Goal: Transaction & Acquisition: Book appointment/travel/reservation

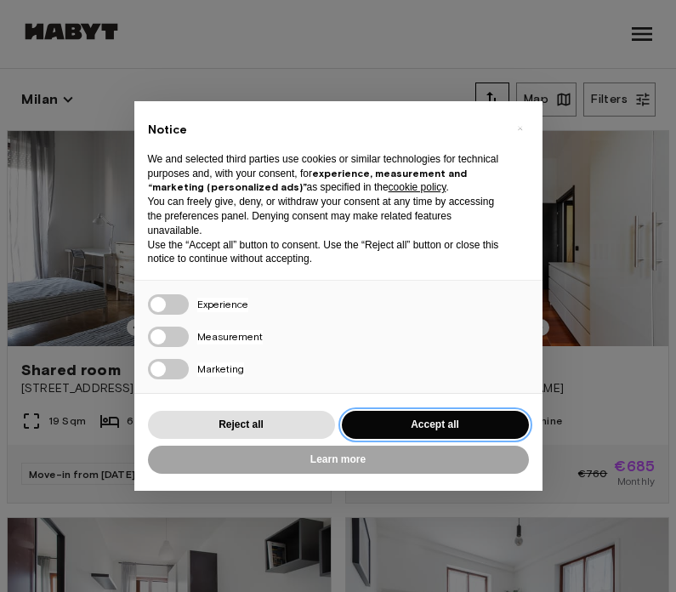
click at [481, 420] on button "Accept all" at bounding box center [435, 425] width 187 height 28
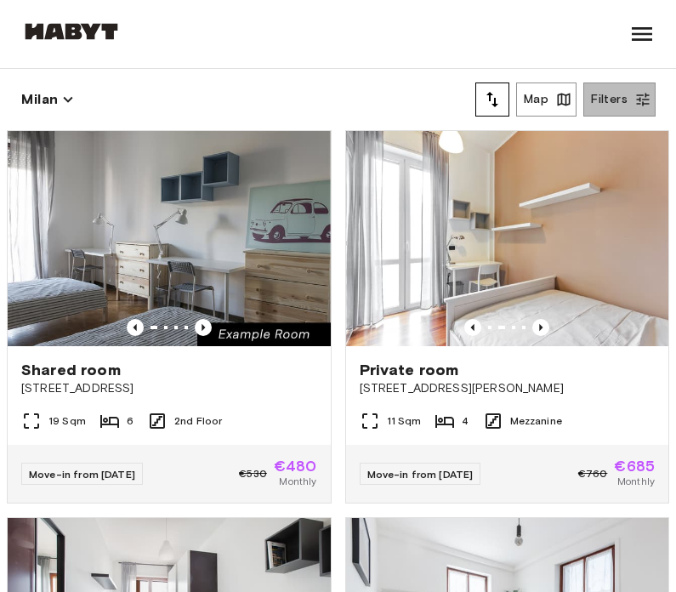
click at [632, 102] on button "Filters" at bounding box center [619, 100] width 72 height 34
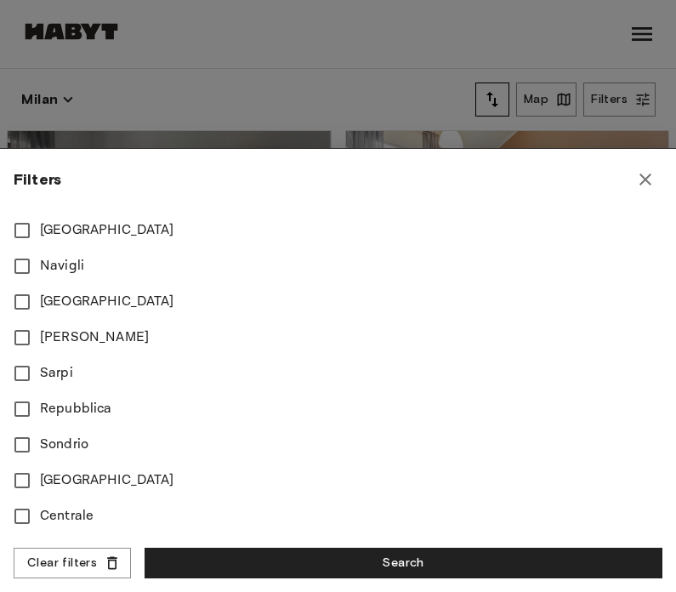
scroll to position [1039, 0]
click at [644, 179] on icon "button" at bounding box center [645, 179] width 20 height 20
type input "****"
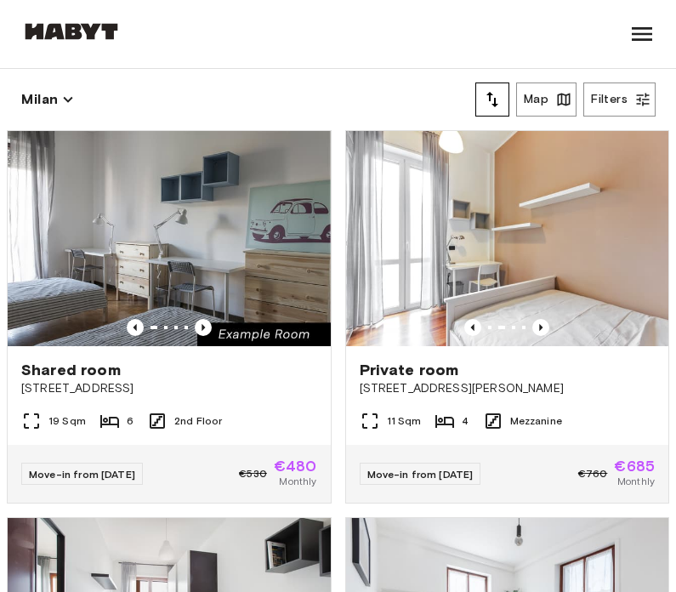
click at [554, 105] on button "Map" at bounding box center [546, 100] width 60 height 34
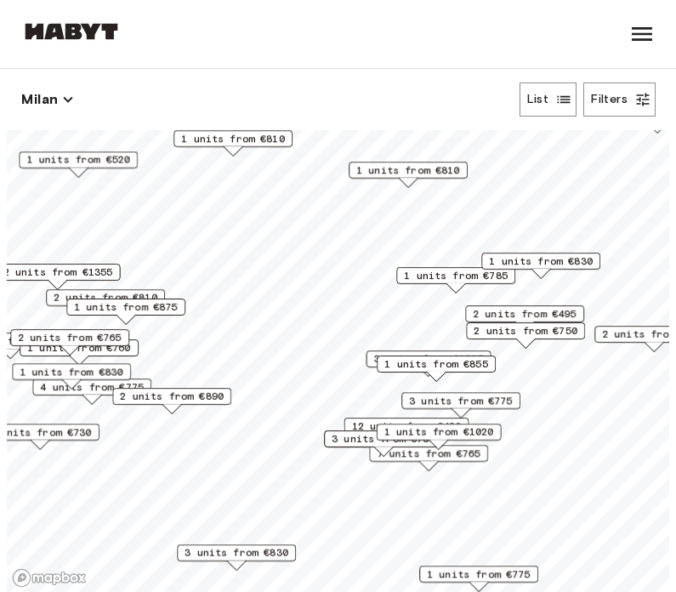
click at [560, 105] on icon "button" at bounding box center [563, 99] width 17 height 17
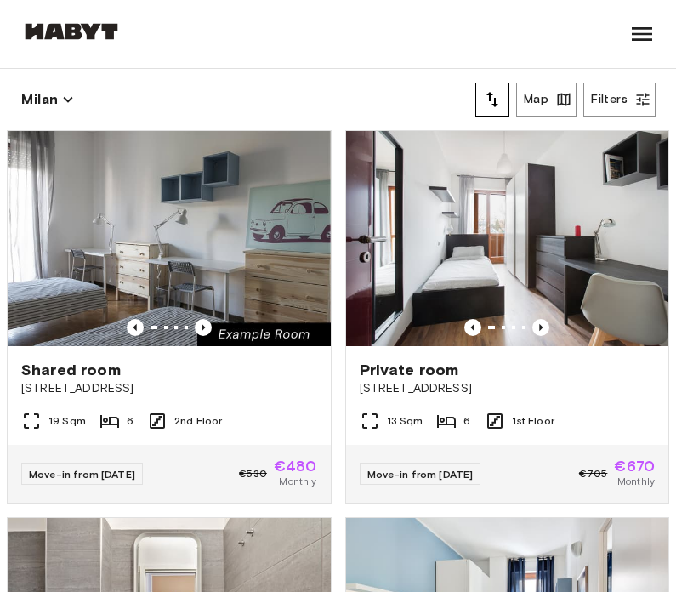
click at [634, 92] on button "Filters" at bounding box center [619, 100] width 72 height 34
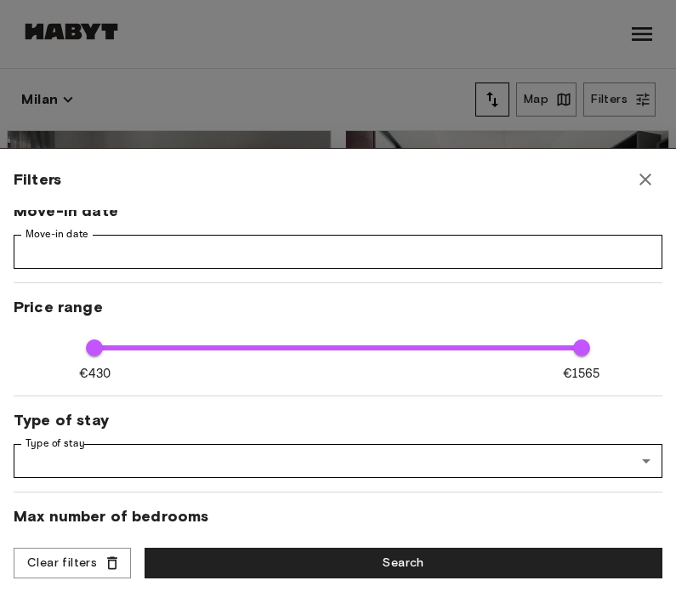
scroll to position [6, 0]
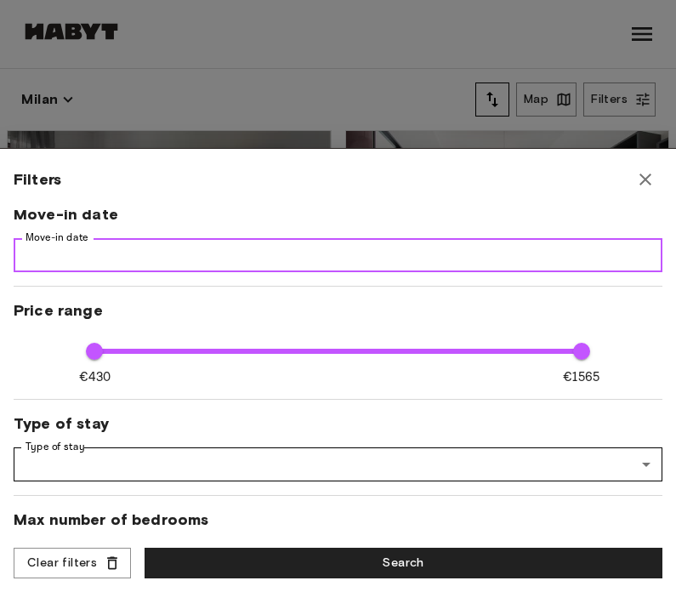
click at [234, 253] on input "Move-in date" at bounding box center [338, 255] width 649 height 34
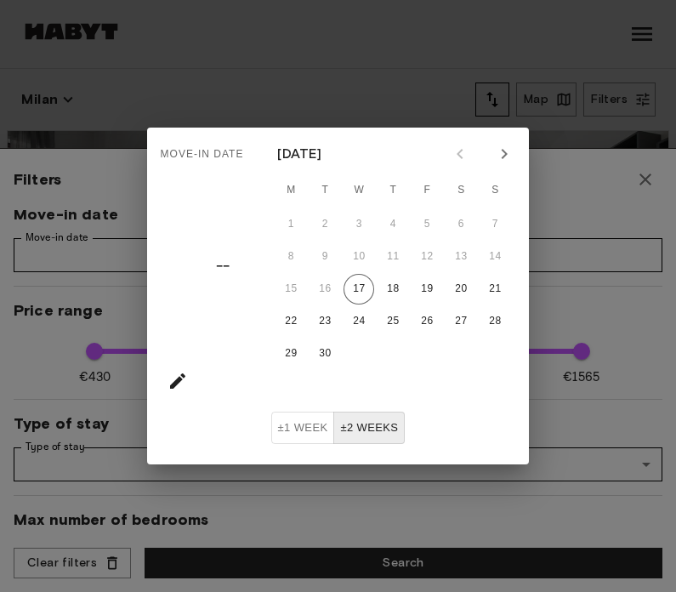
click at [510, 157] on icon "Next month" at bounding box center [504, 154] width 20 height 20
click at [515, 149] on button "Next month" at bounding box center [504, 153] width 29 height 29
click at [505, 153] on icon "Next month" at bounding box center [505, 154] width 6 height 10
click at [365, 430] on button "±2 weeks" at bounding box center [368, 428] width 71 height 33
click at [293, 285] on button "15" at bounding box center [291, 289] width 31 height 31
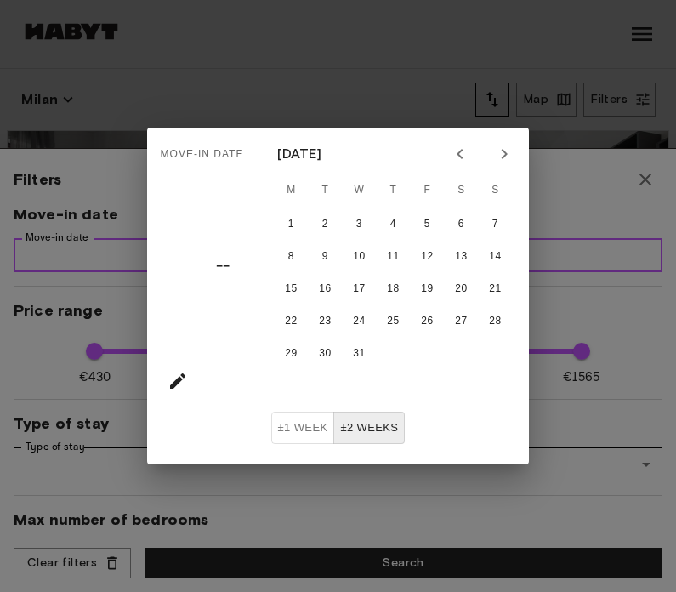
type input "**********"
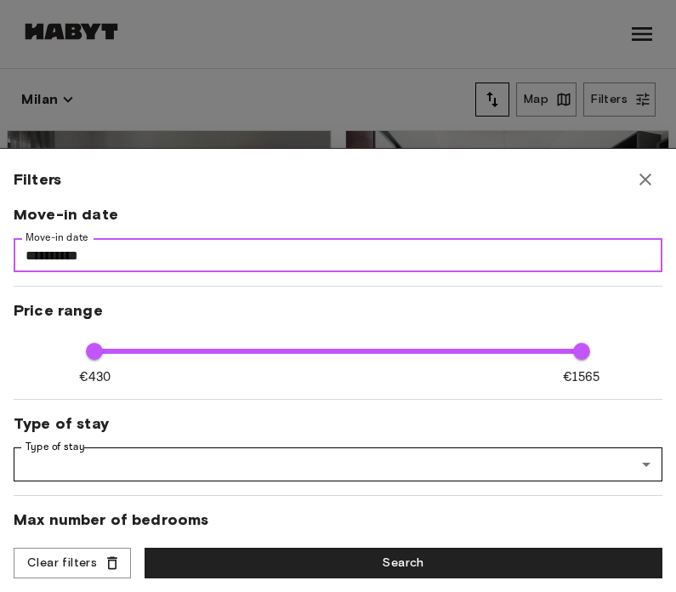
click at [493, 240] on input "**********" at bounding box center [338, 255] width 649 height 34
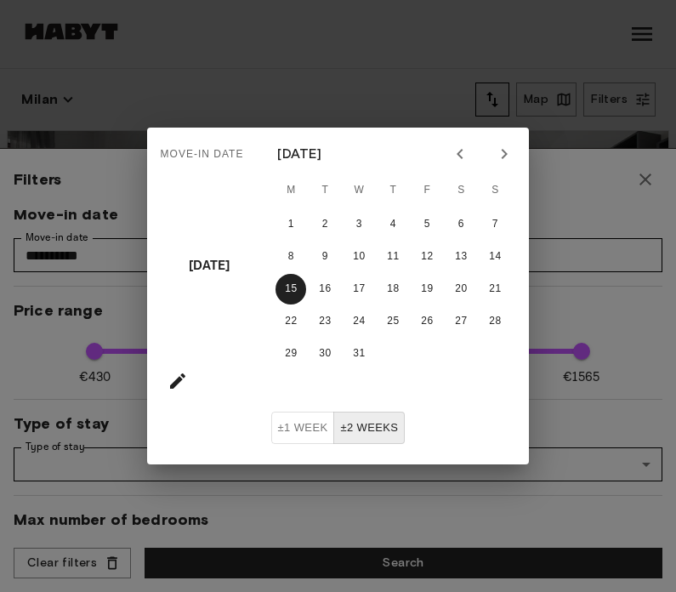
click at [384, 430] on button "±2 weeks" at bounding box center [368, 428] width 71 height 33
click at [593, 305] on div "Move-in date Mon, Dec 15 December 2025 M T W T F S S 1 2 3 4 5 6 7 8 9 10 11 12…" at bounding box center [338, 296] width 676 height 592
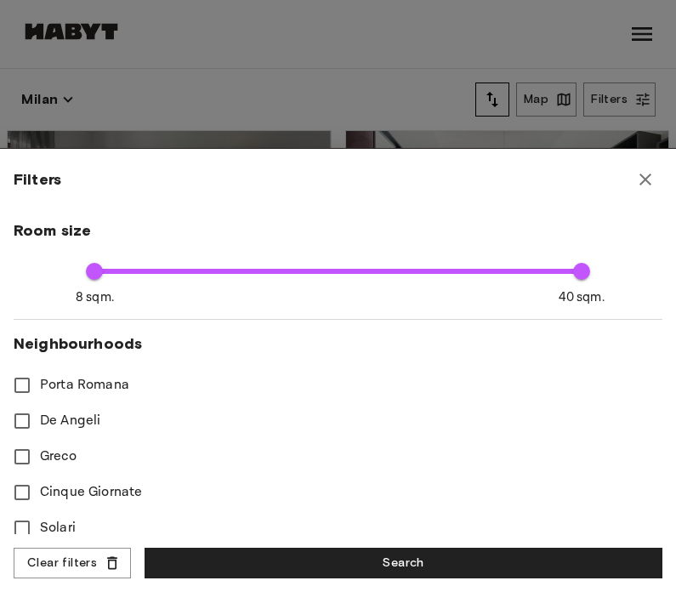
scroll to position [392, 0]
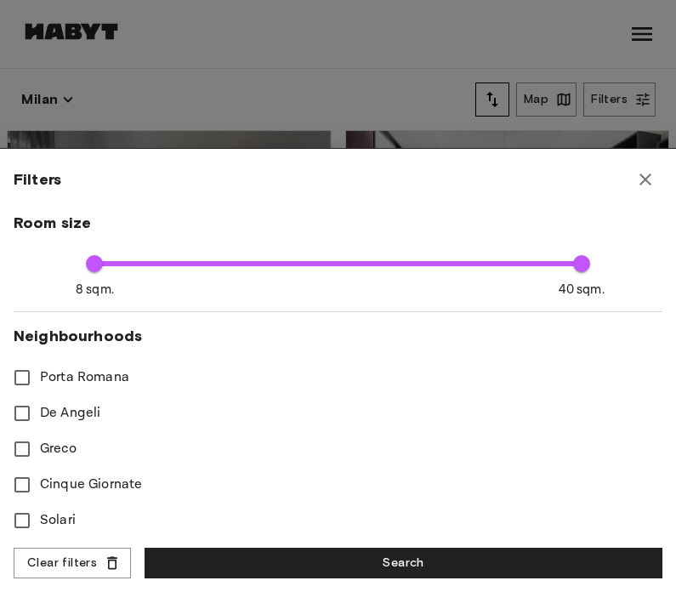
click at [530, 555] on button "Search" at bounding box center [404, 563] width 518 height 31
type input "****"
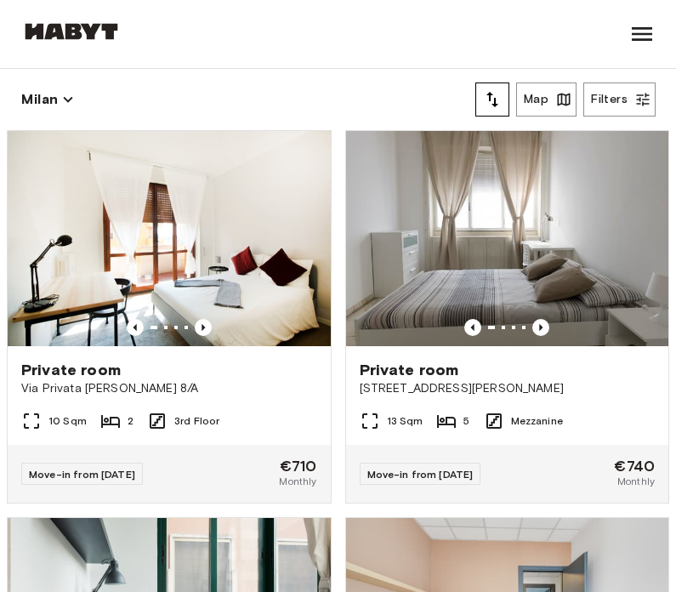
click at [551, 93] on button "Map" at bounding box center [546, 100] width 60 height 34
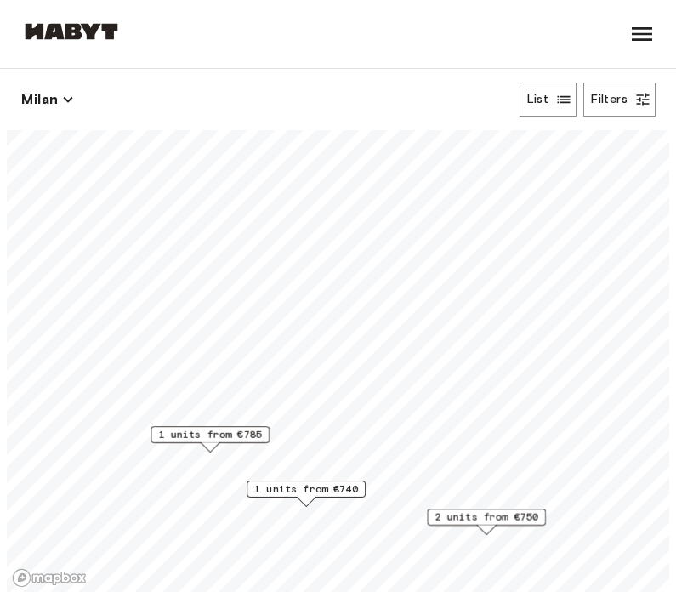
click at [240, 441] on span "1 units from €785" at bounding box center [210, 434] width 104 height 15
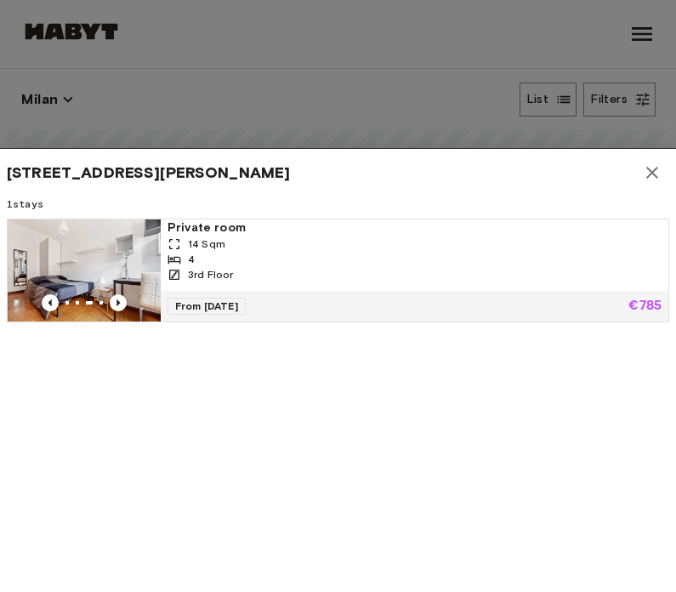
click at [76, 292] on img at bounding box center [84, 270] width 153 height 102
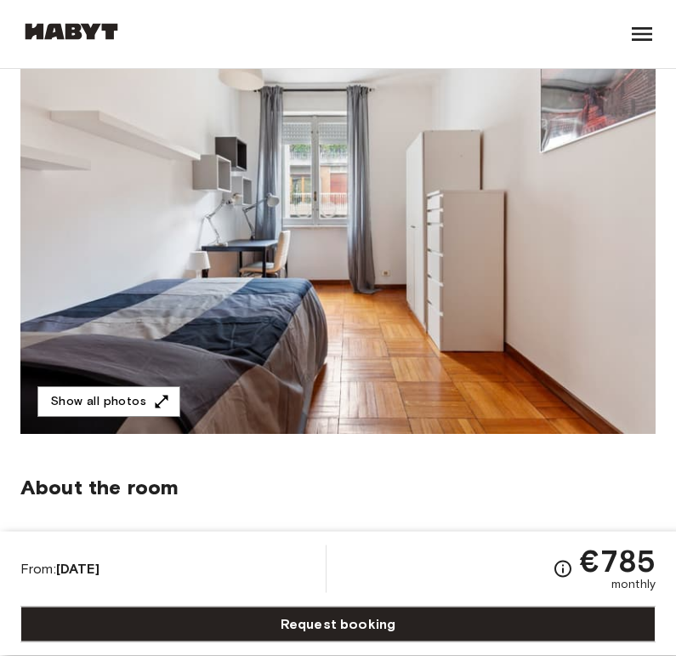
click at [142, 408] on button "Show all photos" at bounding box center [108, 402] width 143 height 31
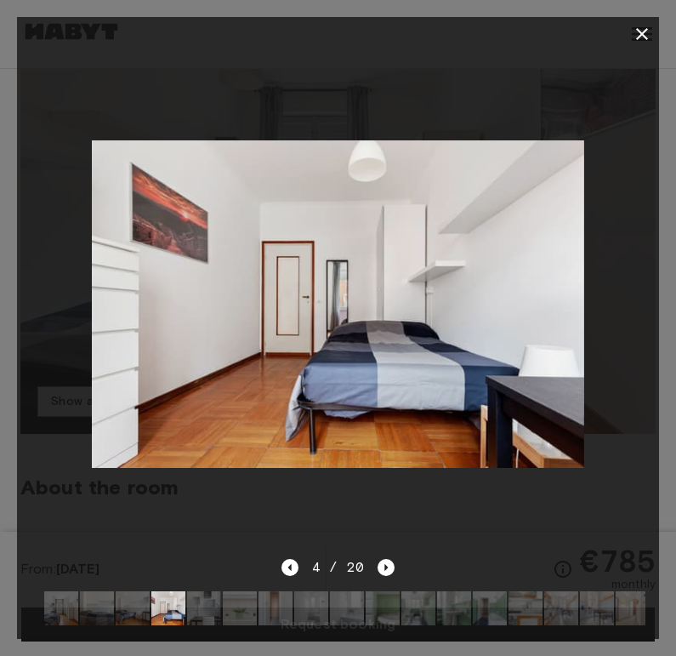
click at [651, 28] on icon "button" at bounding box center [642, 34] width 20 height 20
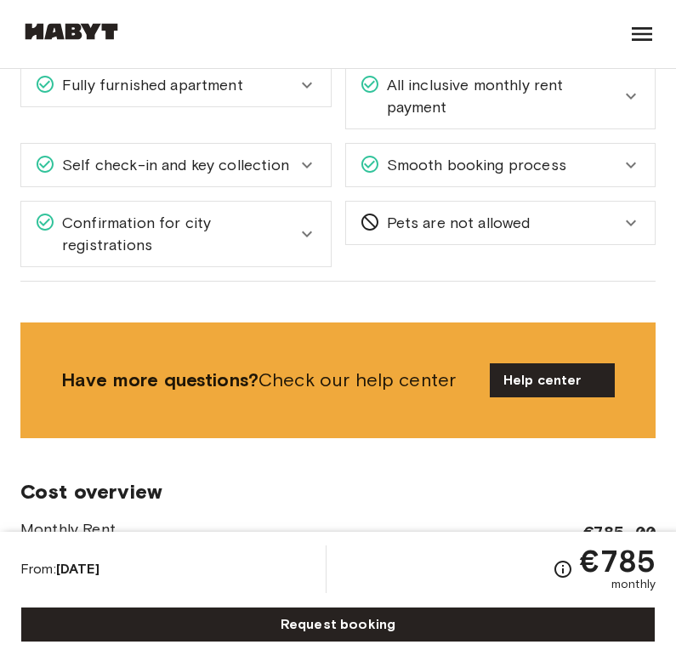
scroll to position [1989, 0]
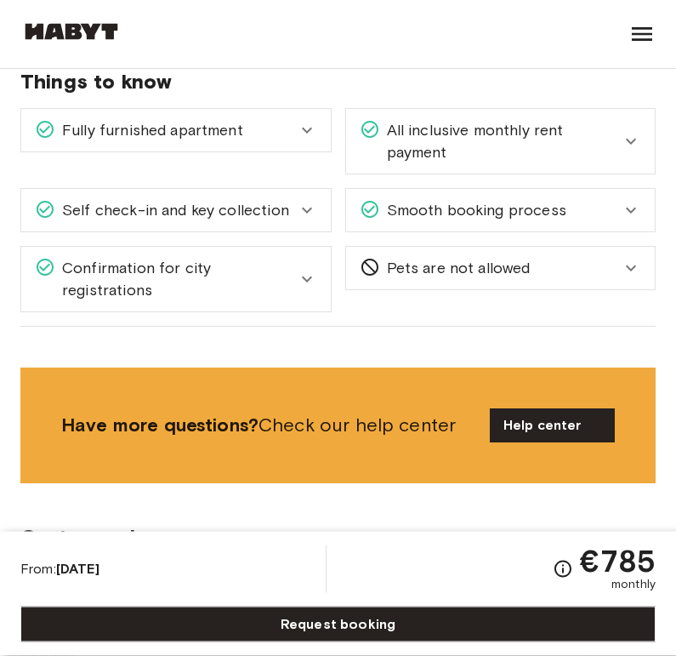
click at [92, 23] on img at bounding box center [71, 31] width 102 height 17
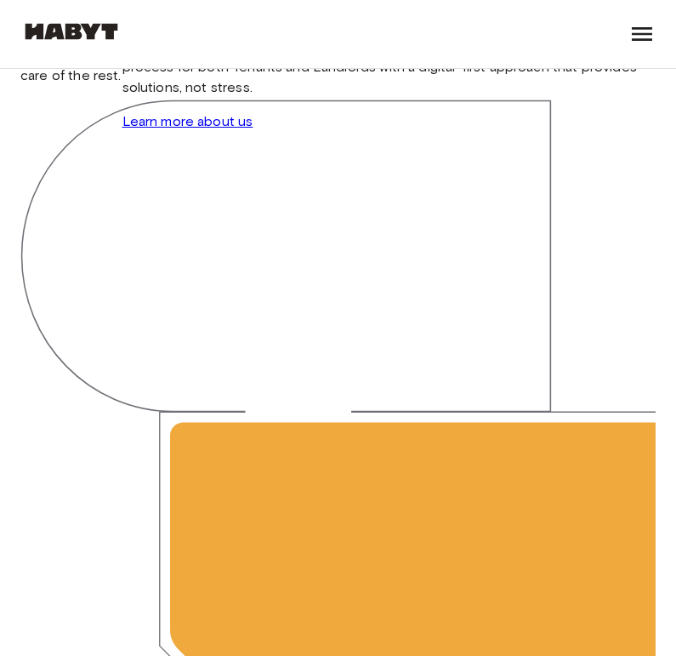
scroll to position [442, 0]
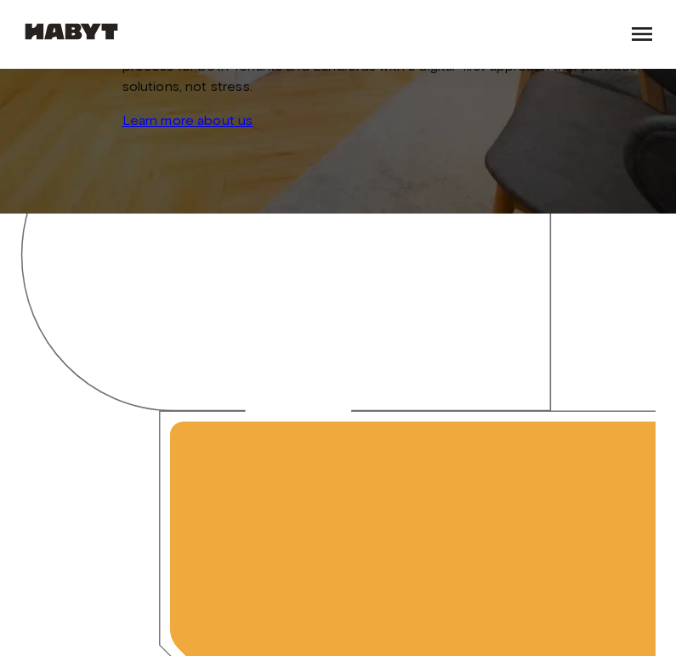
click at [640, 29] on icon at bounding box center [642, 34] width 20 height 14
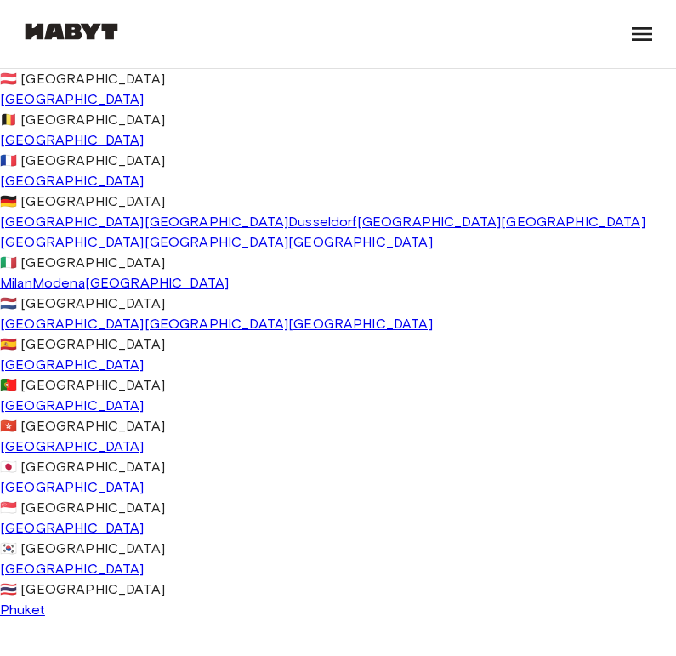
scroll to position [270, 0]
click at [32, 275] on span "Milan" at bounding box center [16, 283] width 32 height 16
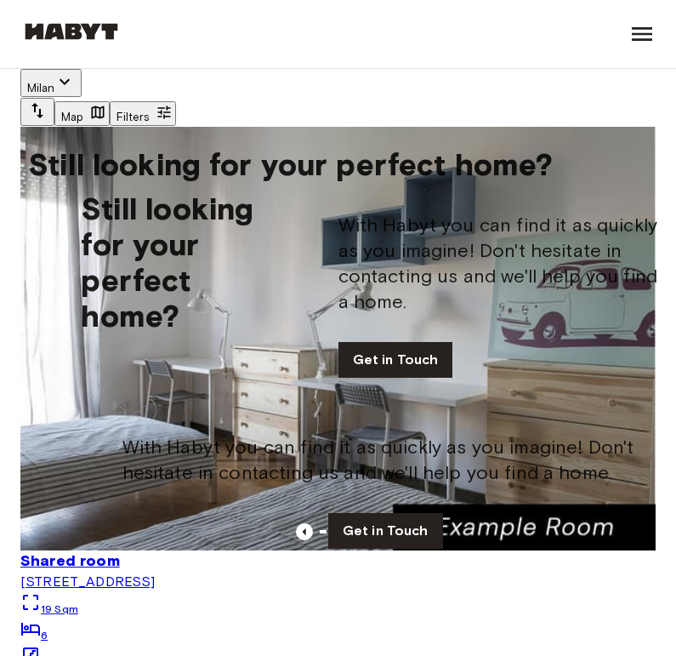
click at [176, 109] on button "Filters" at bounding box center [143, 113] width 66 height 25
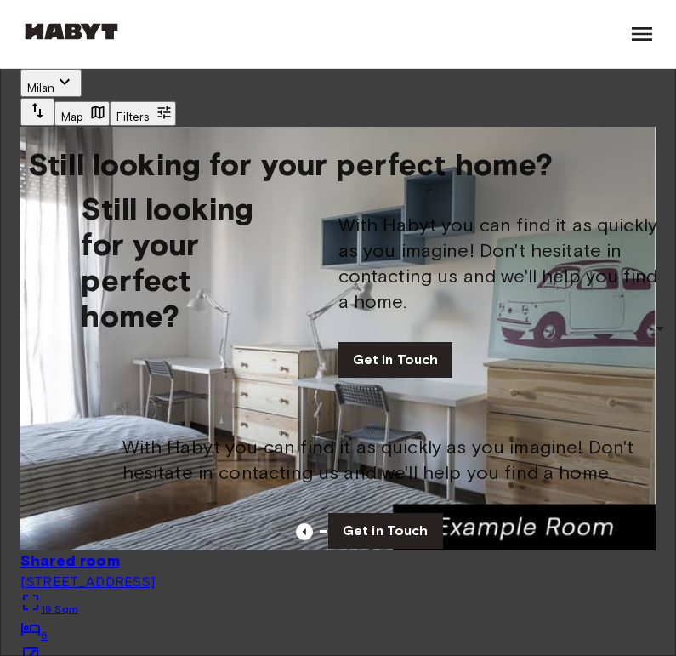
type input "**********"
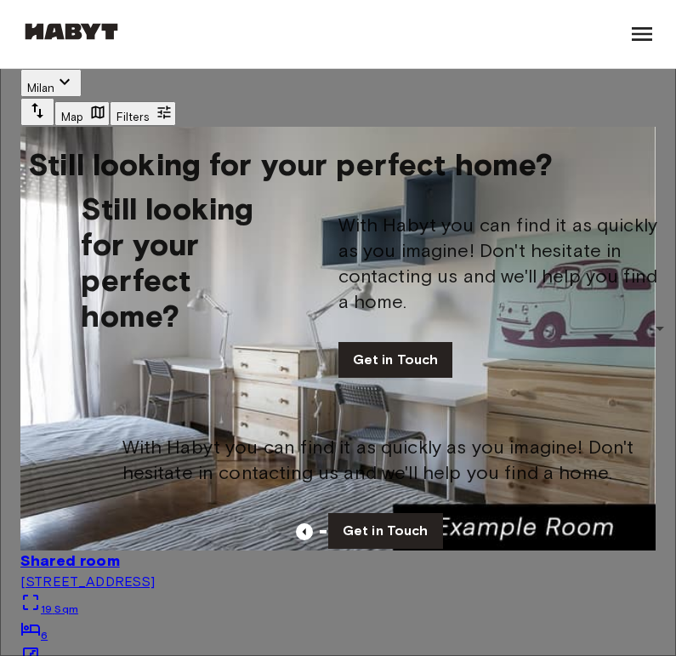
type input "****"
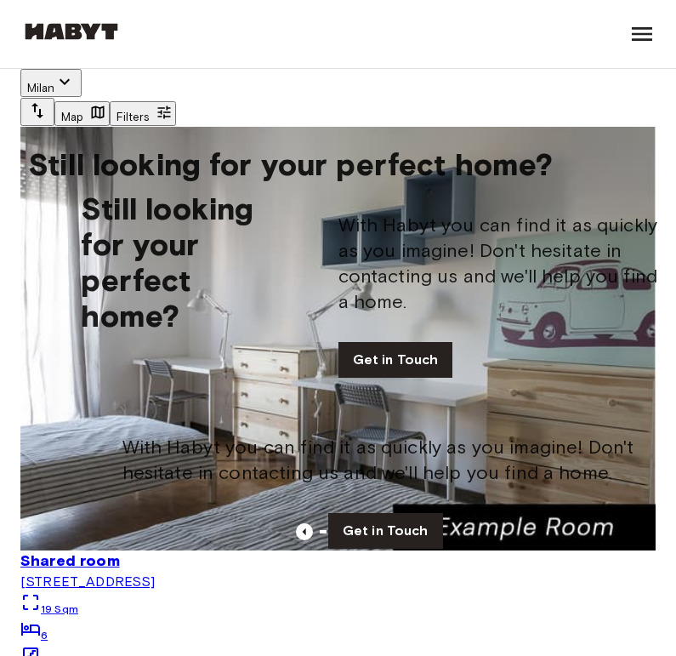
click at [106, 104] on icon "button" at bounding box center [97, 112] width 17 height 17
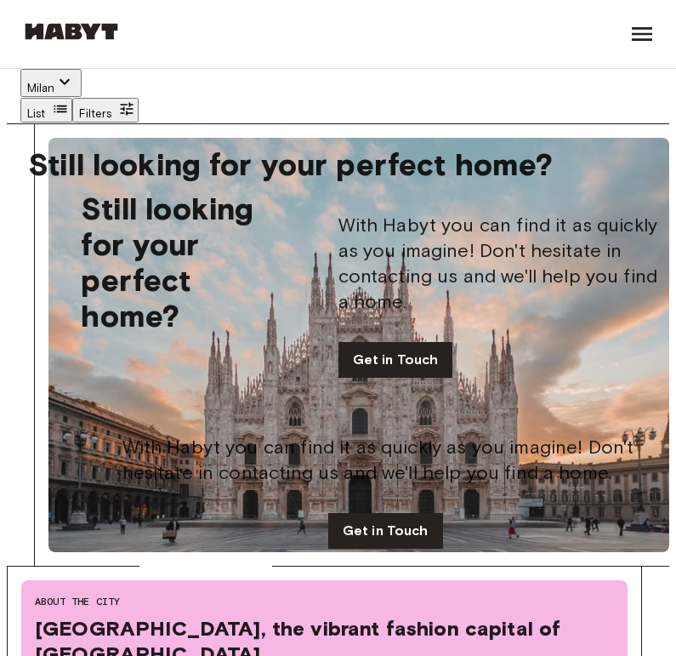
click at [119, 276] on span "1 units from €810" at bounding box center [94, 280] width 104 height 13
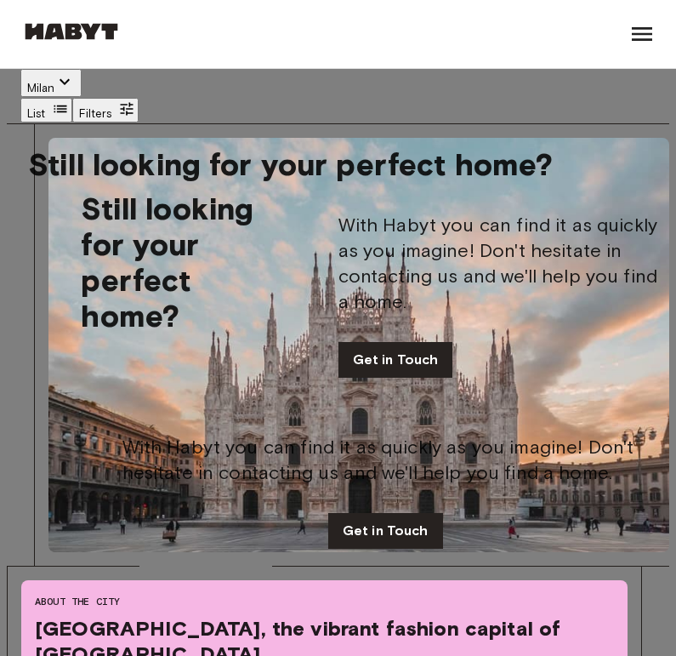
click at [257, 131] on div at bounding box center [338, 328] width 676 height 656
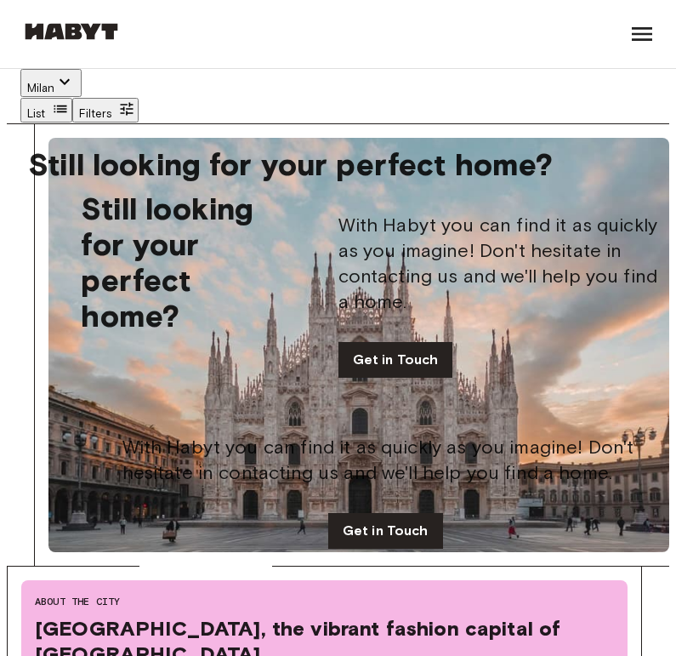
click at [268, 184] on span "4 units from €735" at bounding box center [263, 181] width 104 height 13
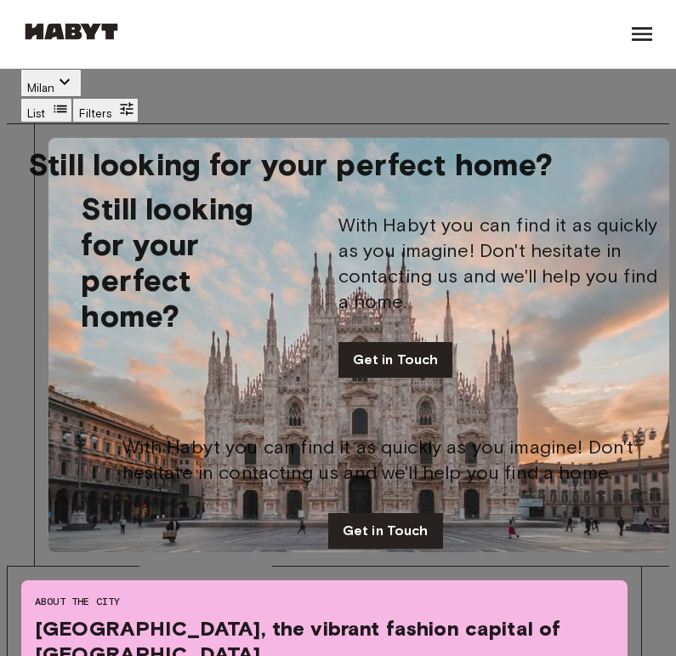
click at [387, 62] on div at bounding box center [338, 328] width 676 height 656
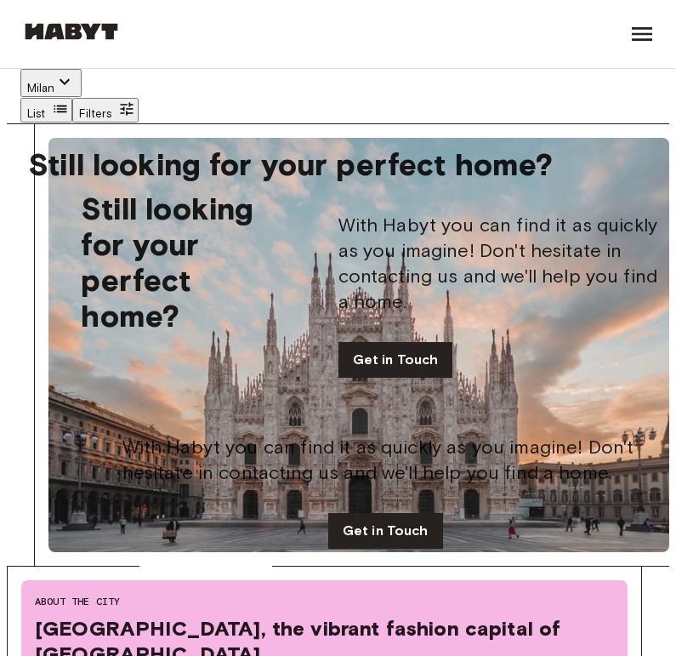
click at [501, 196] on span "1 units from €820" at bounding box center [496, 191] width 104 height 13
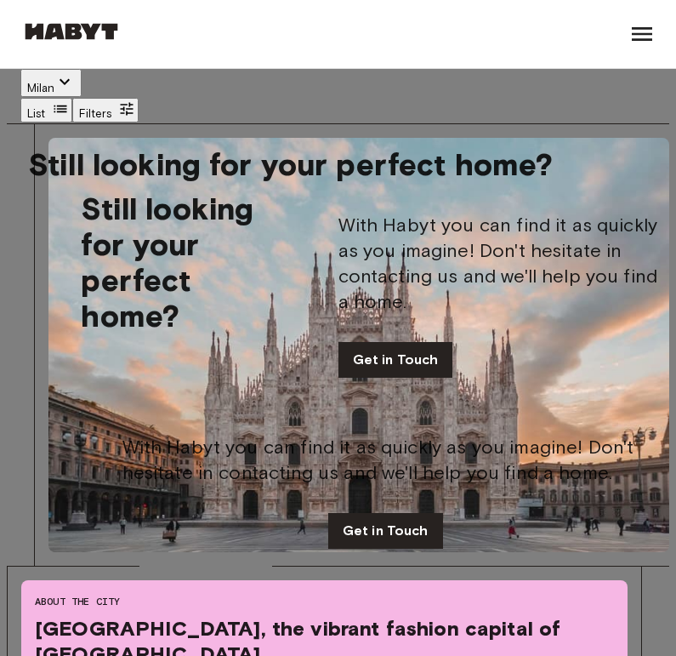
click at [299, 107] on div at bounding box center [338, 328] width 676 height 656
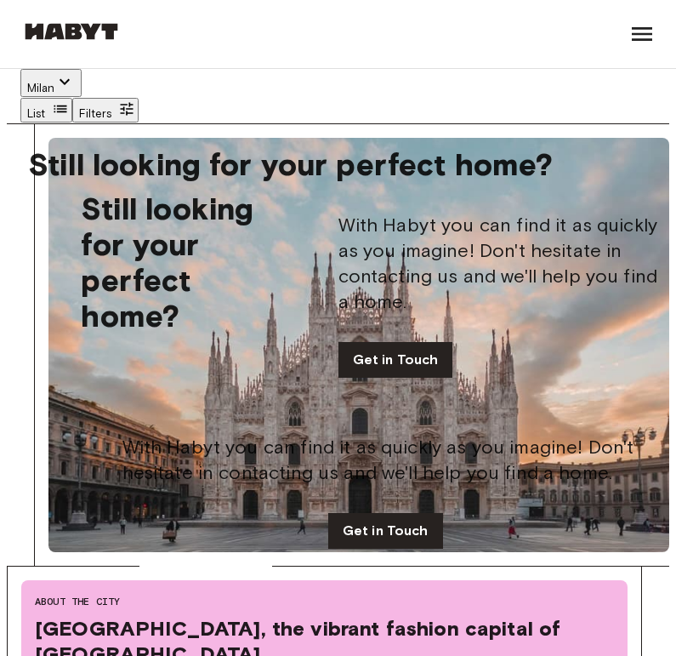
click at [306, 322] on span "1 units from €830" at bounding box center [328, 322] width 104 height 13
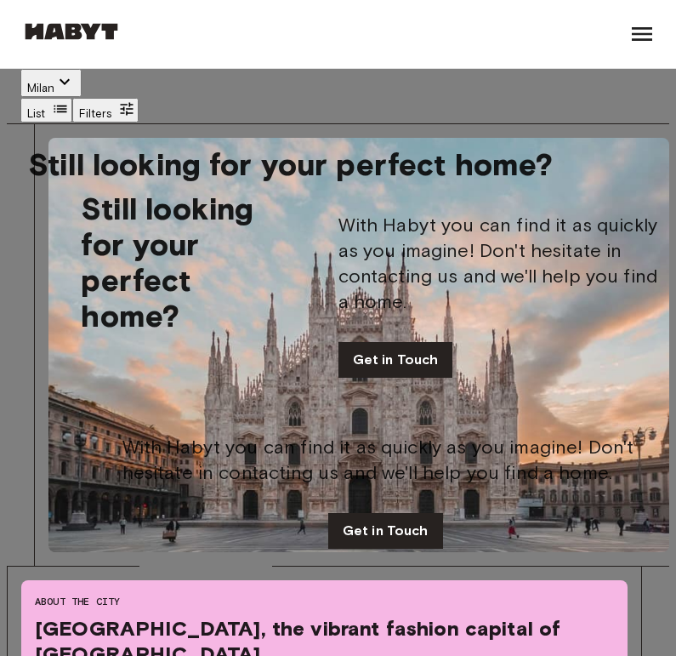
click at [305, 105] on div at bounding box center [338, 328] width 676 height 656
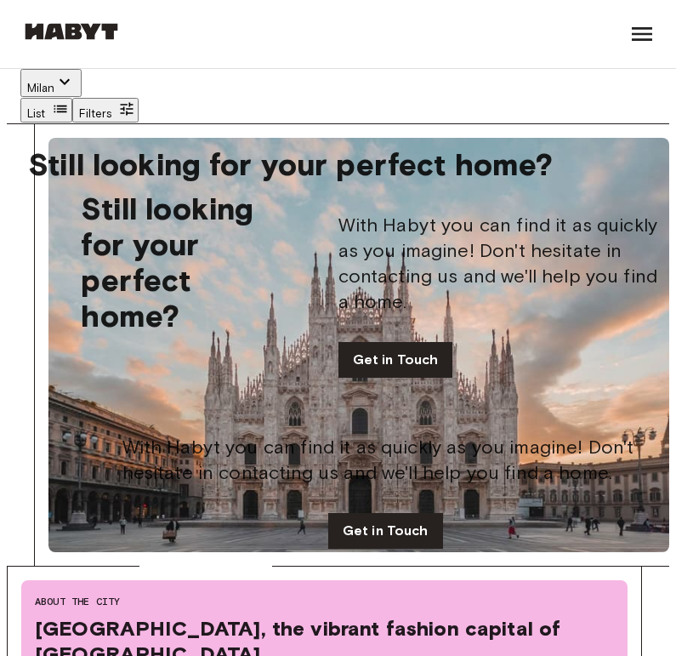
click at [318, 403] on span "2 units from €495" at bounding box center [302, 408] width 104 height 13
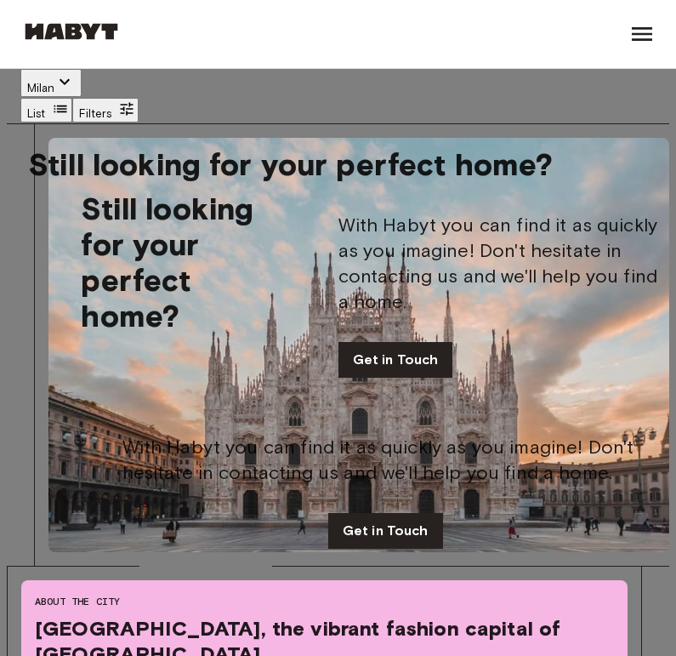
click at [387, 80] on div at bounding box center [338, 328] width 676 height 656
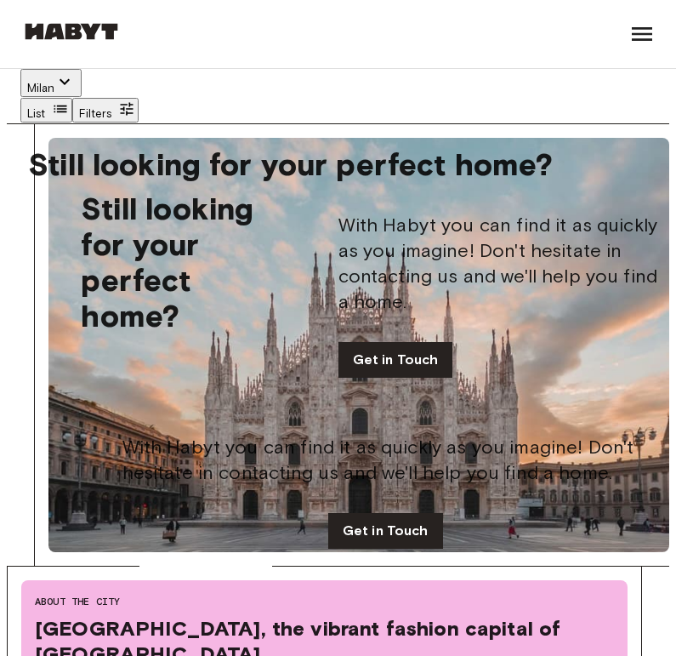
click at [333, 438] on span "2 units from €750" at bounding box center [303, 435] width 104 height 13
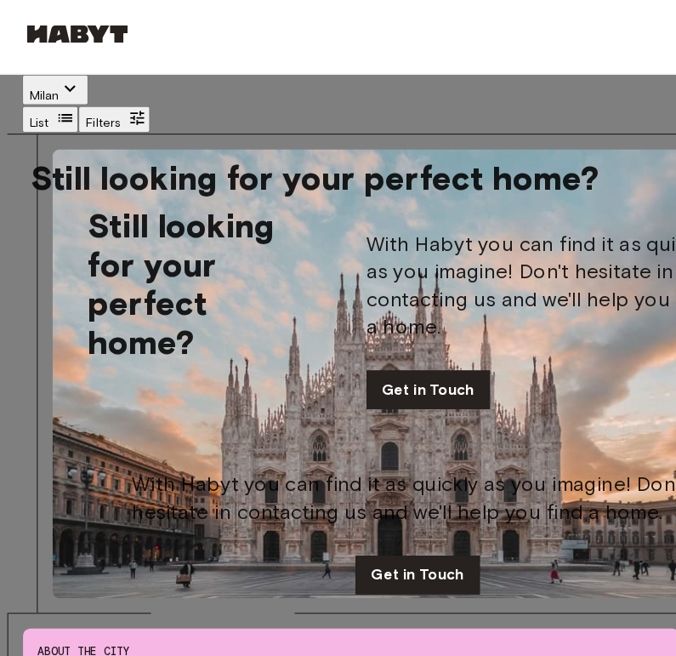
click at [344, 99] on div at bounding box center [338, 328] width 676 height 656
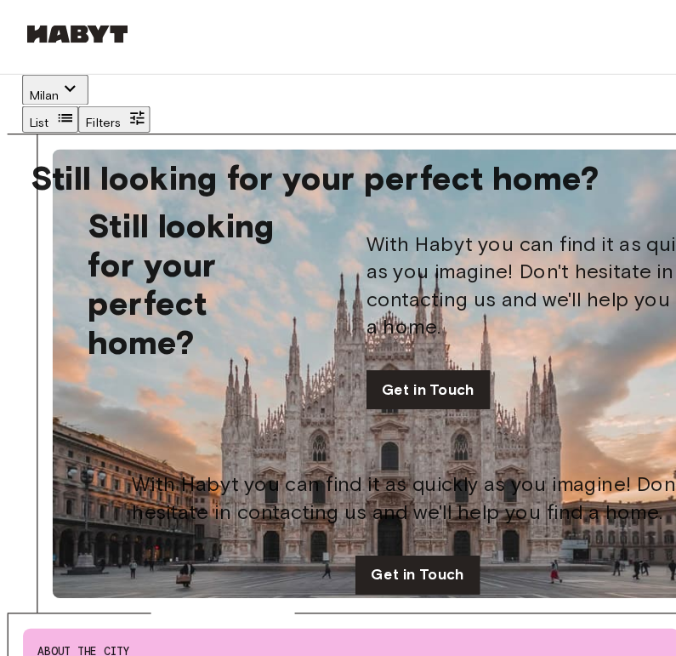
click at [69, 100] on icon "button" at bounding box center [60, 108] width 17 height 17
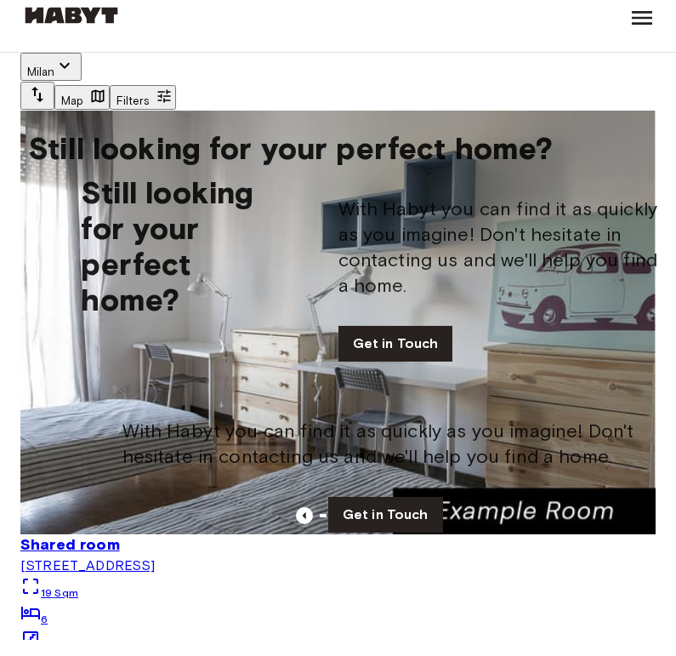
click at [110, 101] on button "Map" at bounding box center [81, 113] width 55 height 25
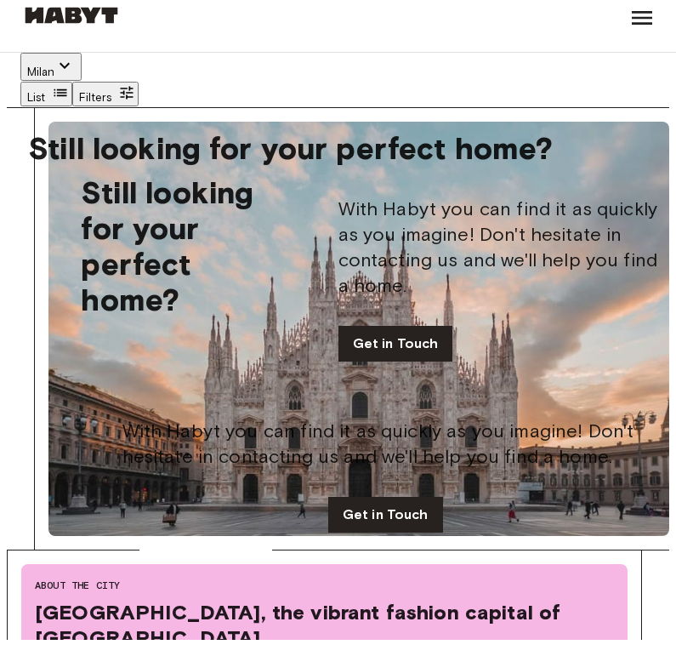
click at [342, 199] on span "1 units from €720" at bounding box center [326, 205] width 104 height 13
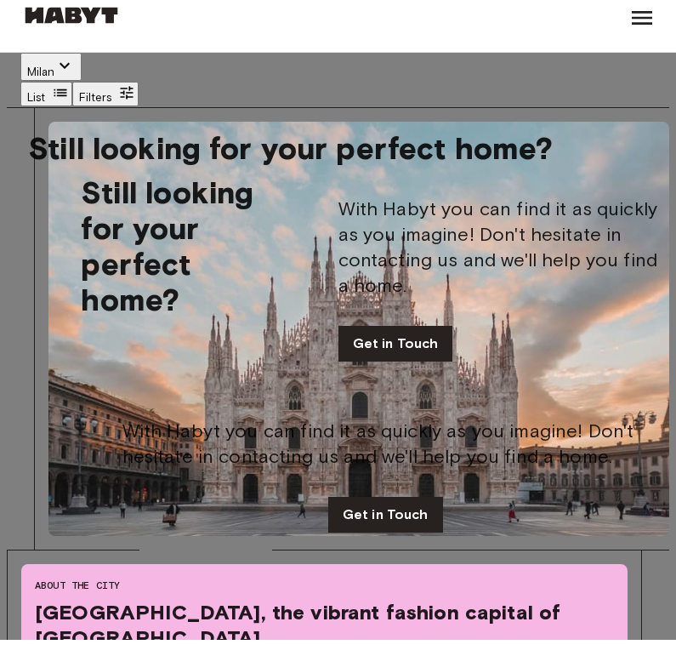
click at [300, 91] on div at bounding box center [338, 328] width 676 height 656
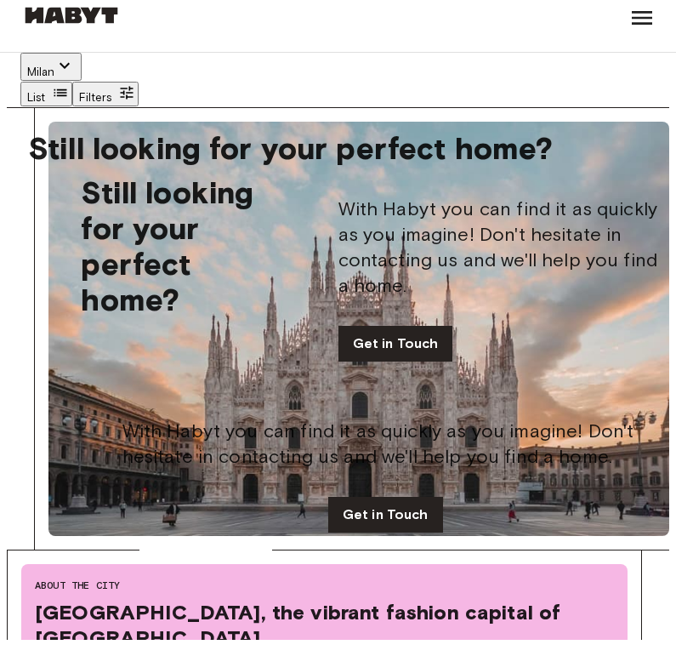
click at [238, 213] on span "1 units from €720" at bounding box center [251, 219] width 104 height 13
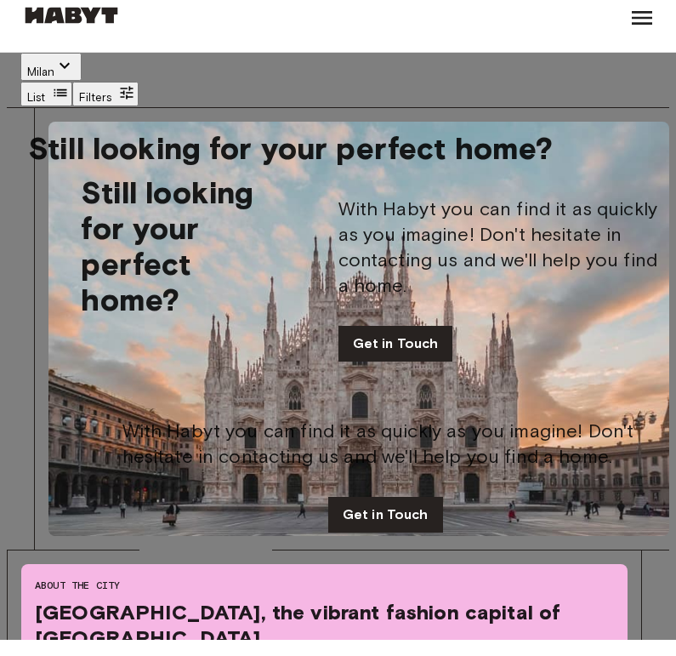
click at [280, 93] on div at bounding box center [338, 328] width 676 height 656
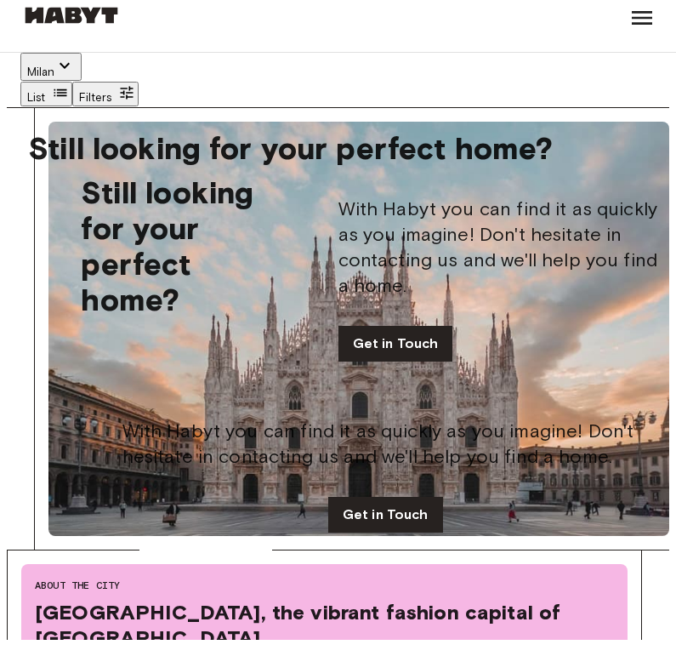
click at [196, 252] on span "1 units from €795" at bounding box center [221, 258] width 104 height 13
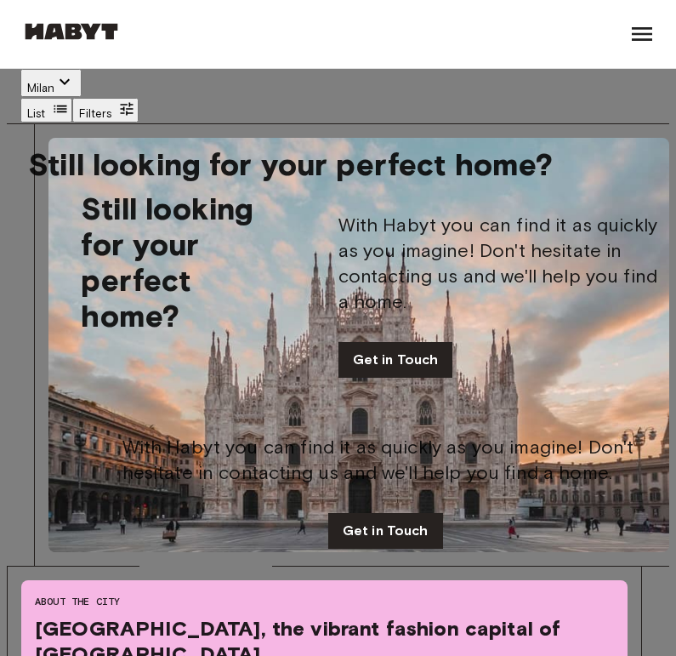
click at [457, 142] on div at bounding box center [338, 328] width 676 height 656
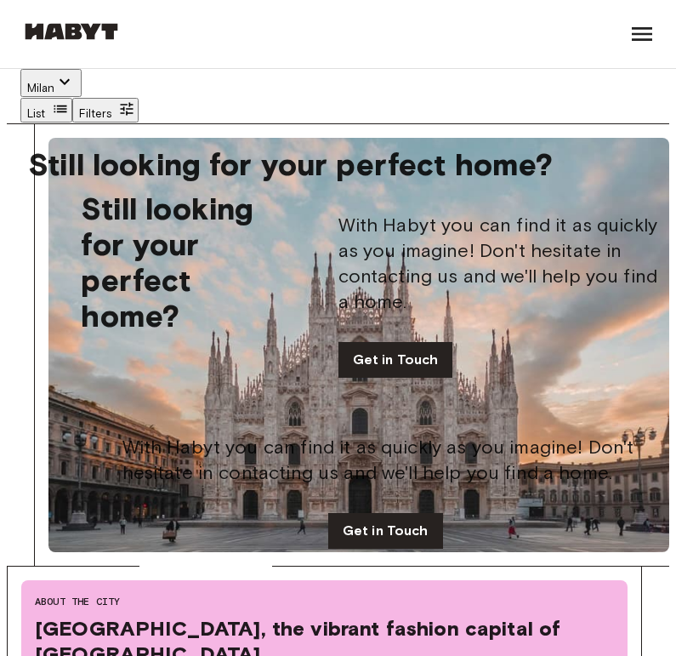
click at [327, 229] on span "1 units from €875" at bounding box center [357, 225] width 104 height 13
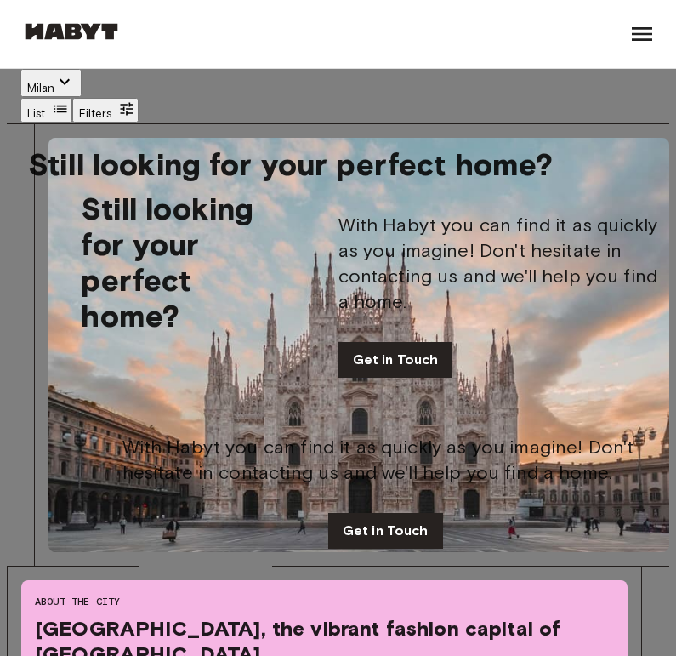
click at [299, 105] on div at bounding box center [338, 328] width 676 height 656
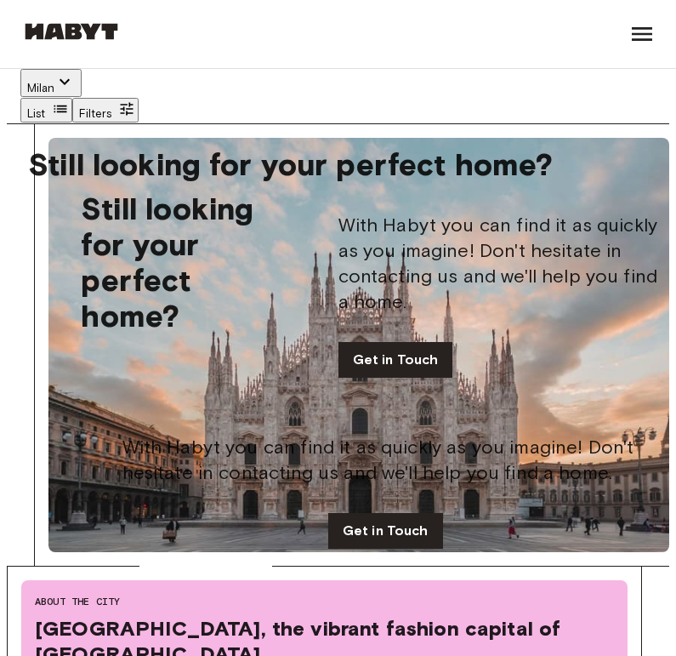
click at [431, 344] on span "2 units from €890" at bounding box center [420, 350] width 104 height 13
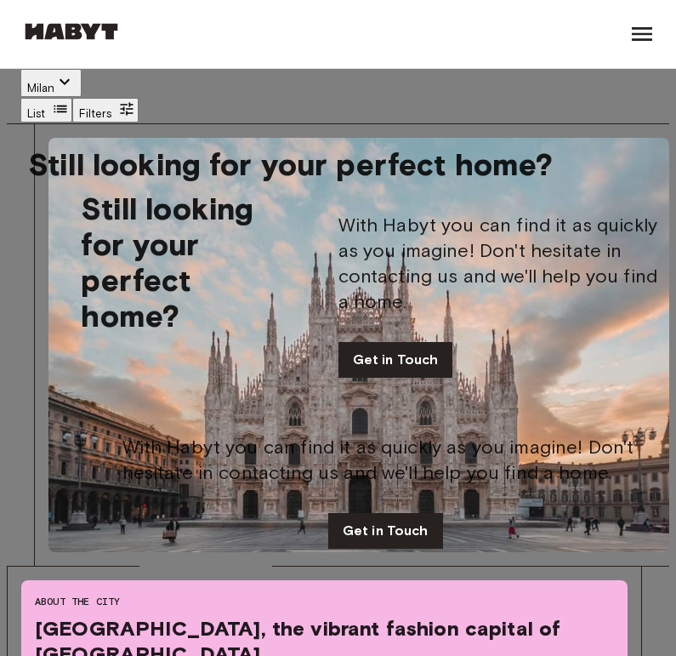
click at [344, 100] on div at bounding box center [338, 328] width 676 height 656
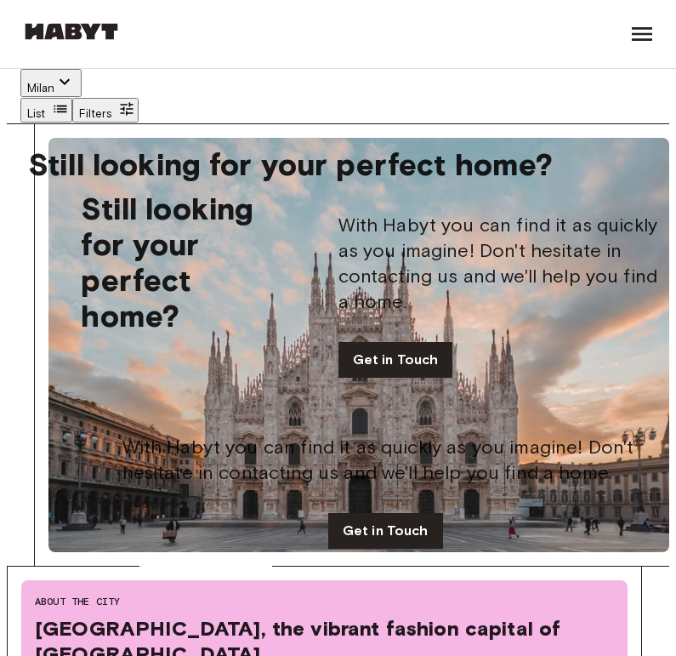
click at [234, 404] on span "2 units from €730" at bounding box center [237, 400] width 104 height 13
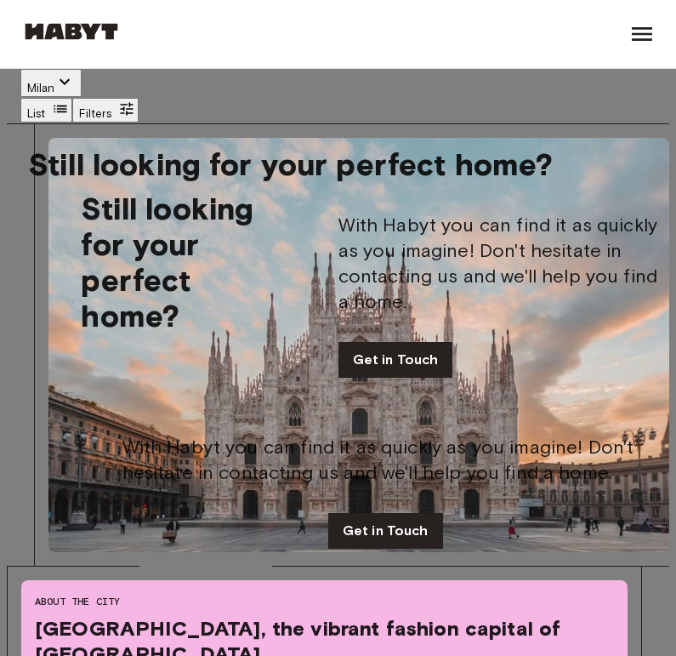
click at [463, 101] on div at bounding box center [338, 328] width 676 height 656
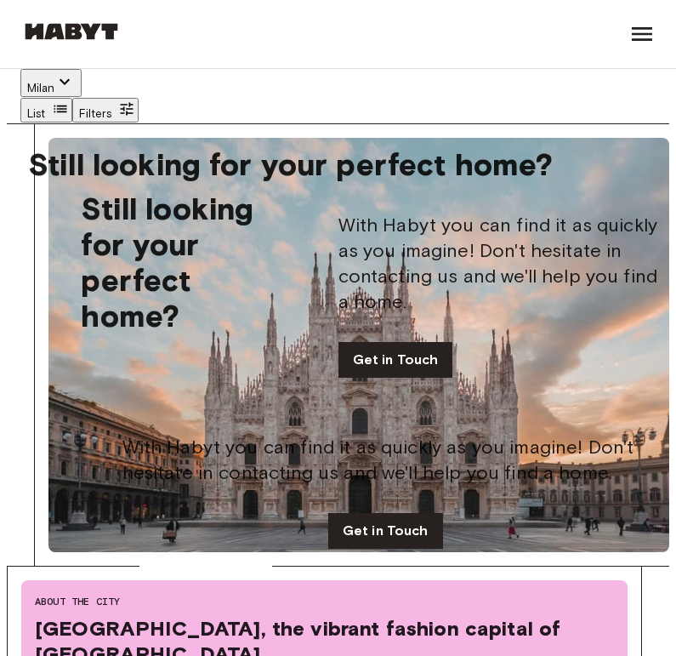
click at [72, 105] on button "List" at bounding box center [46, 110] width 52 height 25
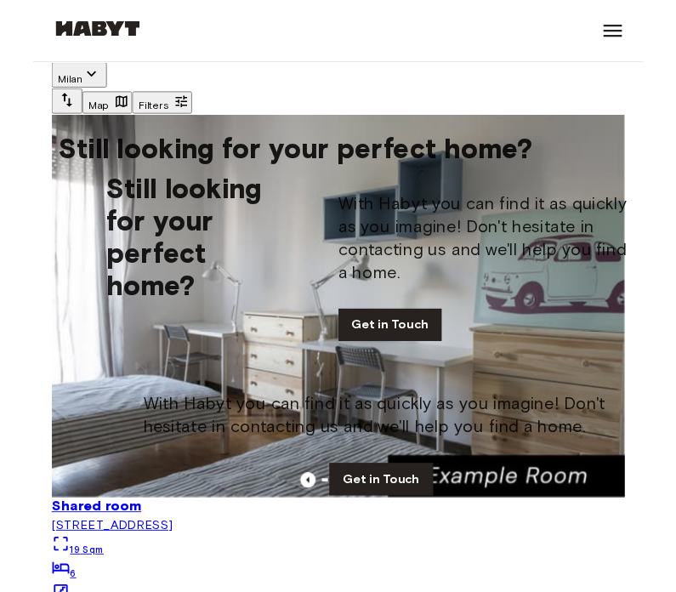
scroll to position [2303, 0]
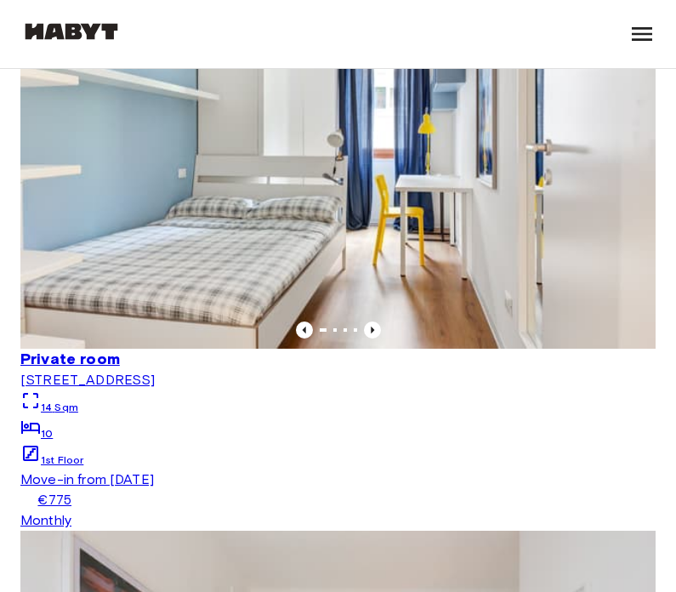
scroll to position [2004, 0]
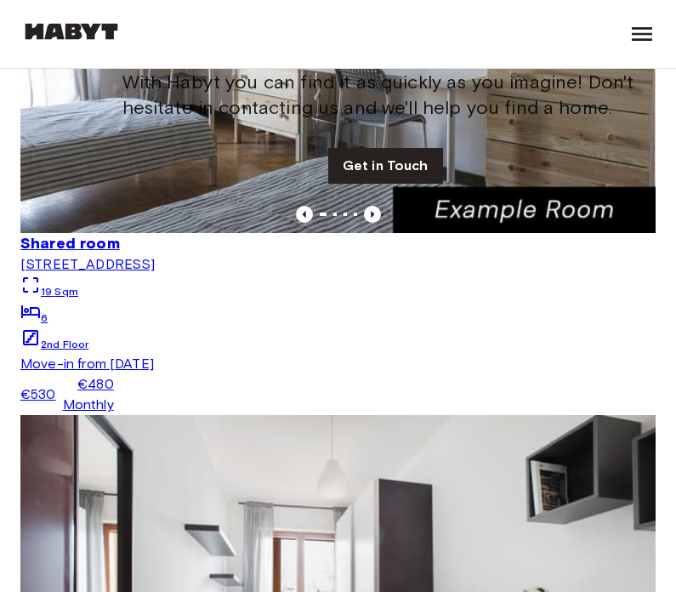
scroll to position [11489, 0]
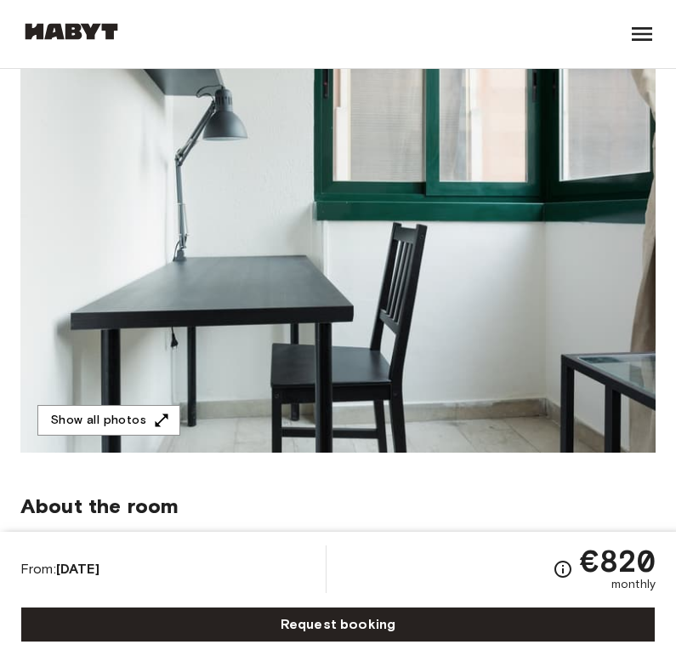
scroll to position [196, 0]
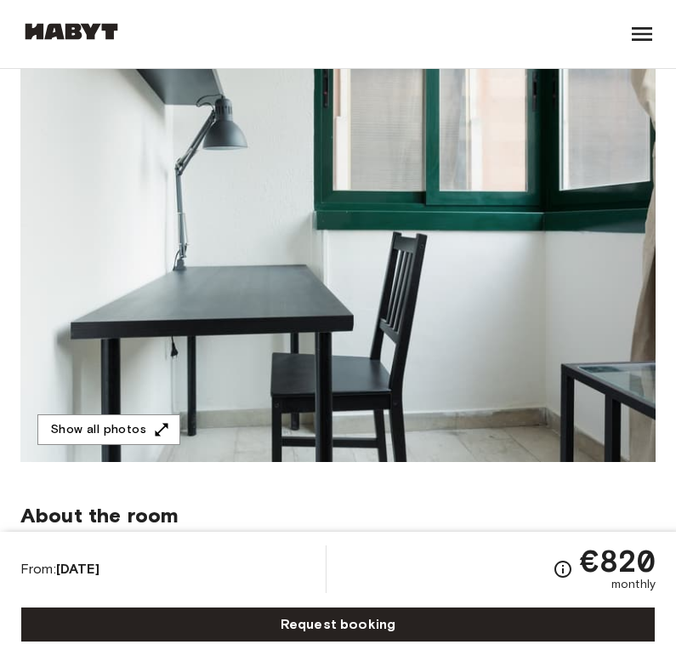
click at [157, 426] on icon "button" at bounding box center [161, 429] width 17 height 17
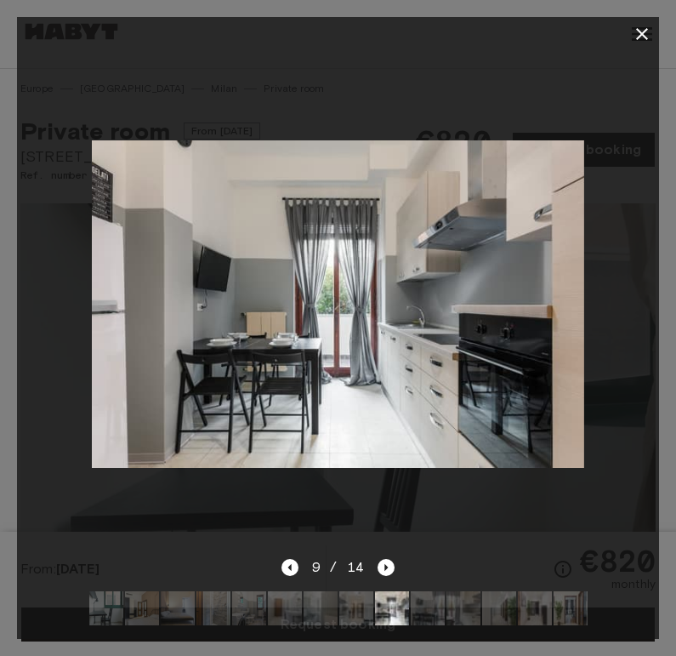
scroll to position [0, 0]
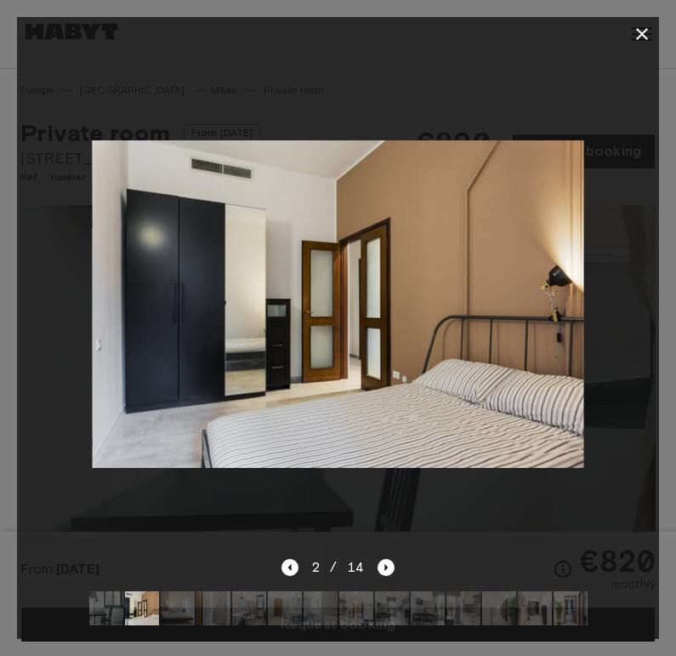
click at [636, 33] on icon "button" at bounding box center [642, 34] width 20 height 20
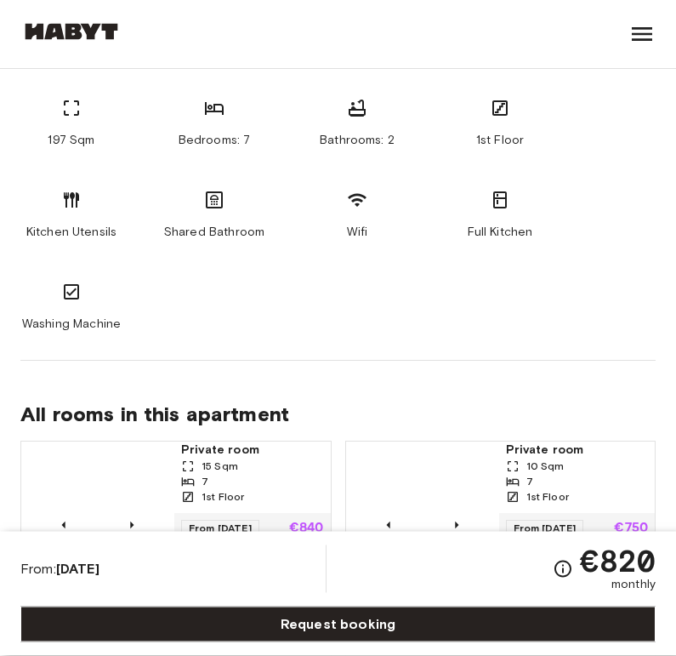
scroll to position [959, 0]
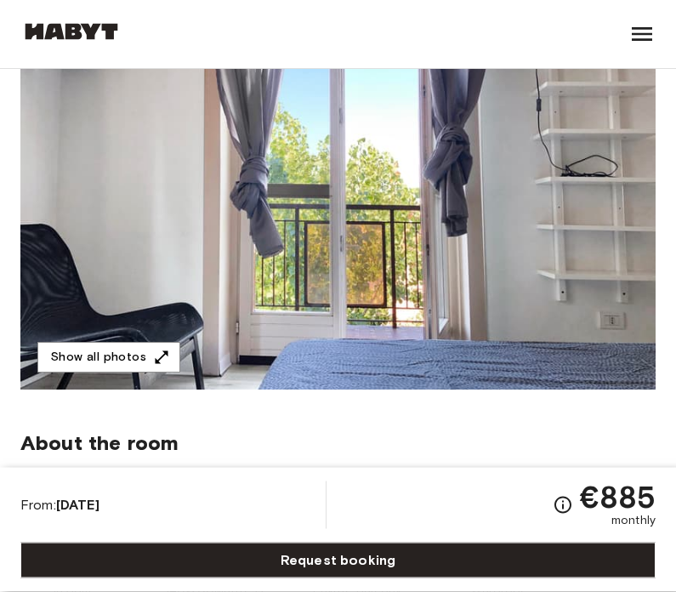
click at [153, 355] on icon "button" at bounding box center [161, 358] width 17 height 17
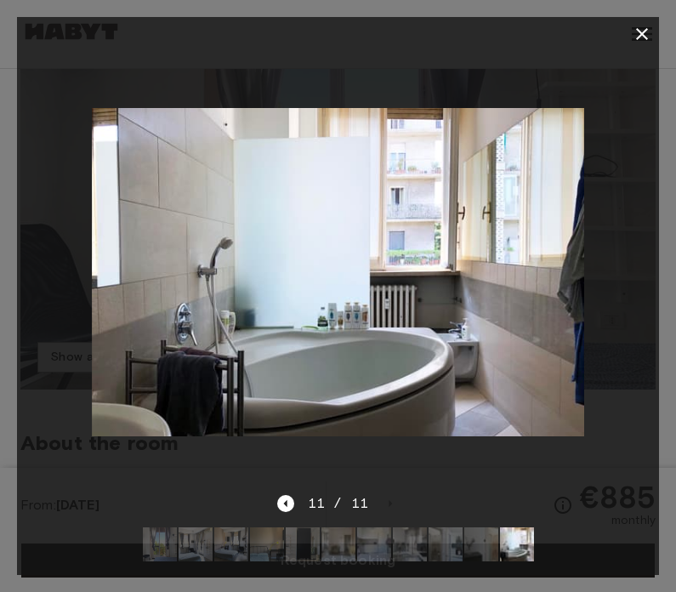
click at [644, 30] on icon "button" at bounding box center [642, 34] width 20 height 20
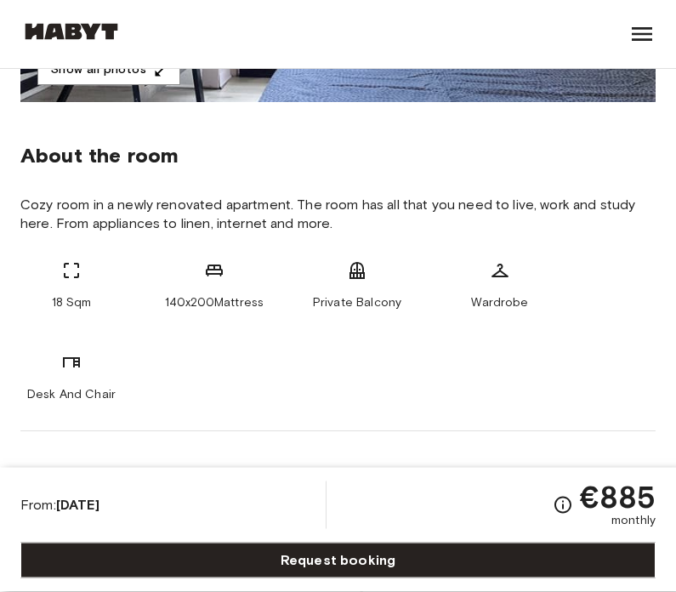
scroll to position [555, 0]
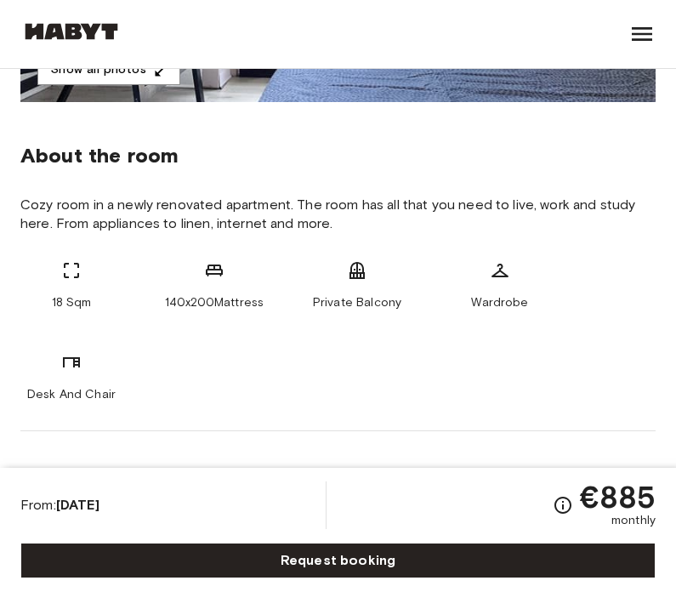
click at [569, 514] on icon "Check cost overview for full price breakdown. Please note that discounts apply …" at bounding box center [563, 505] width 17 height 17
click at [560, 515] on icon "Check cost overview for full price breakdown. Please note that discounts apply …" at bounding box center [563, 505] width 20 height 20
click at [559, 515] on icon "Check cost overview for full price breakdown. Please note that discounts apply …" at bounding box center [563, 505] width 20 height 20
click at [568, 529] on div "€885 monthly" at bounding box center [604, 505] width 103 height 48
click at [568, 514] on icon "Check cost overview for full price breakdown. Please note that discounts apply …" at bounding box center [563, 505] width 17 height 17
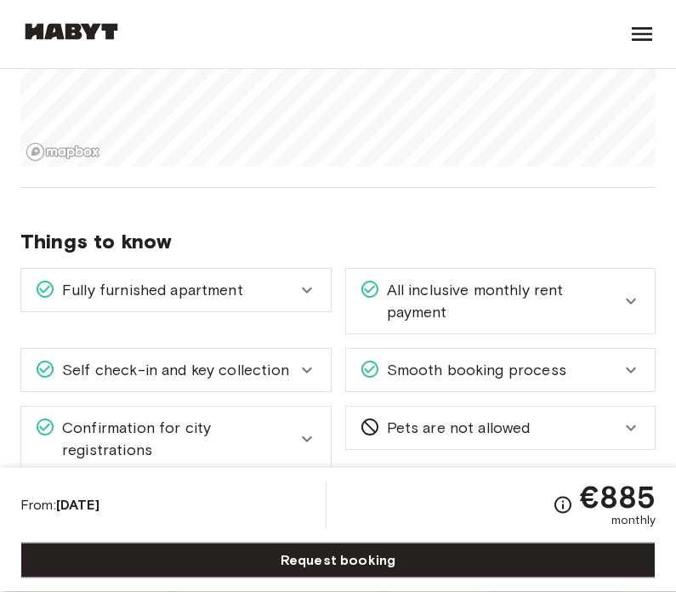
scroll to position [1922, 0]
click at [611, 292] on span "All inclusive monthly rent payment" at bounding box center [501, 301] width 242 height 44
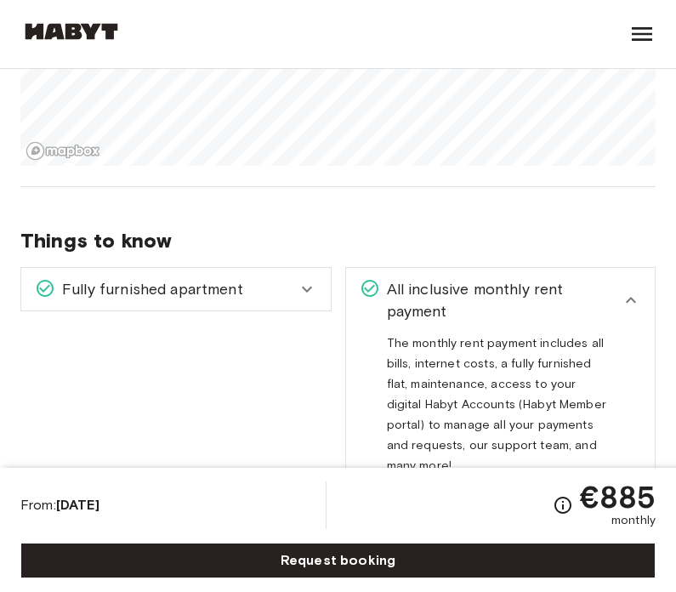
click at [642, 305] on div "All inclusive monthly rent payment" at bounding box center [501, 300] width 310 height 65
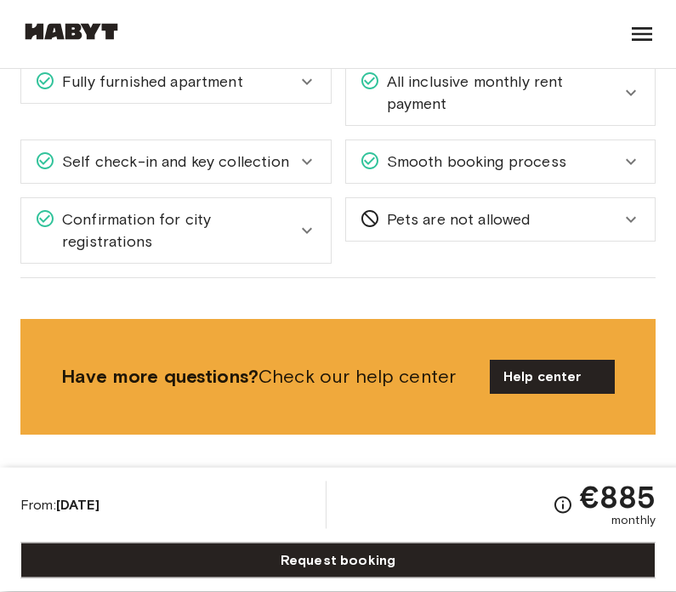
click at [635, 151] on div "Smooth booking process" at bounding box center [501, 162] width 310 height 43
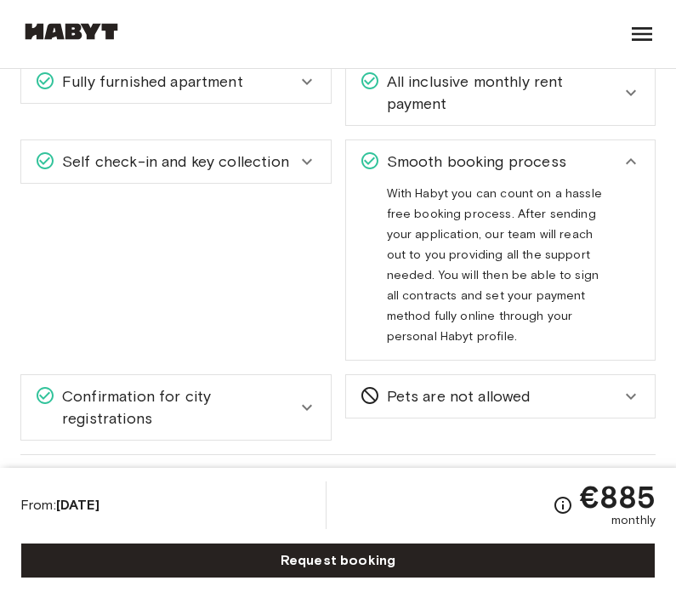
click at [544, 79] on span "All inclusive monthly rent payment" at bounding box center [501, 93] width 242 height 44
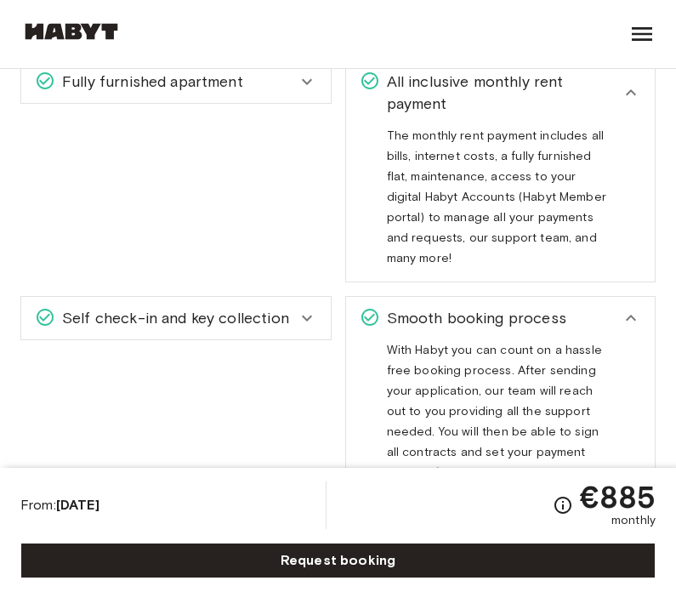
click at [430, 300] on div "Smooth booking process" at bounding box center [501, 318] width 310 height 43
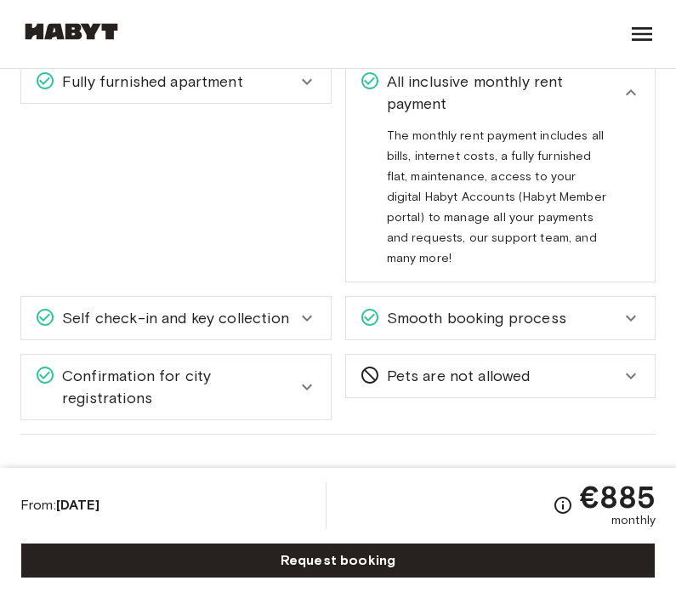
click at [613, 559] on link "Request booking" at bounding box center [337, 561] width 635 height 36
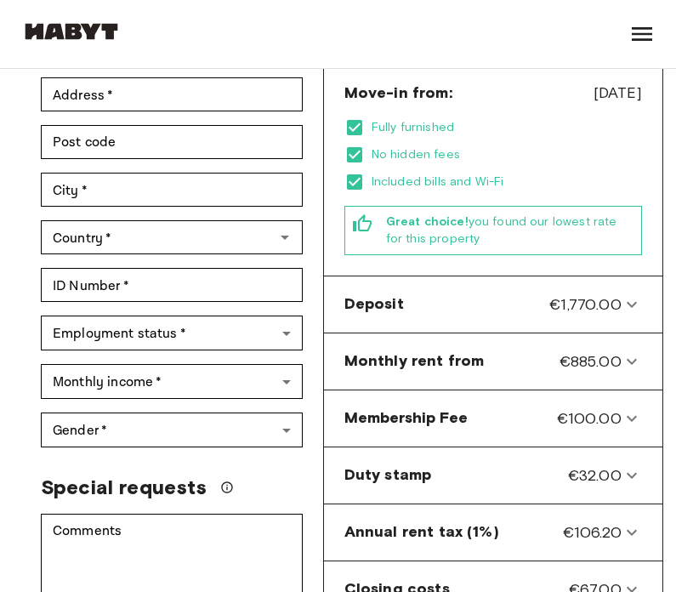
scroll to position [495, 0]
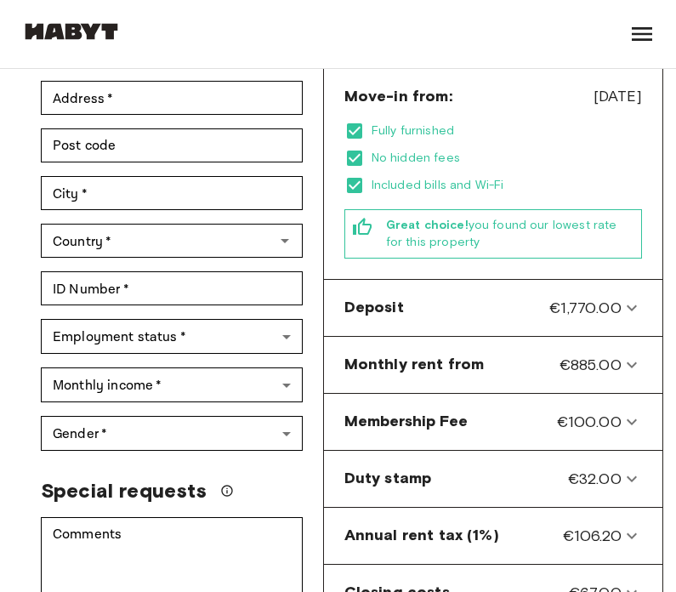
click at [627, 305] on icon at bounding box center [632, 308] width 10 height 6
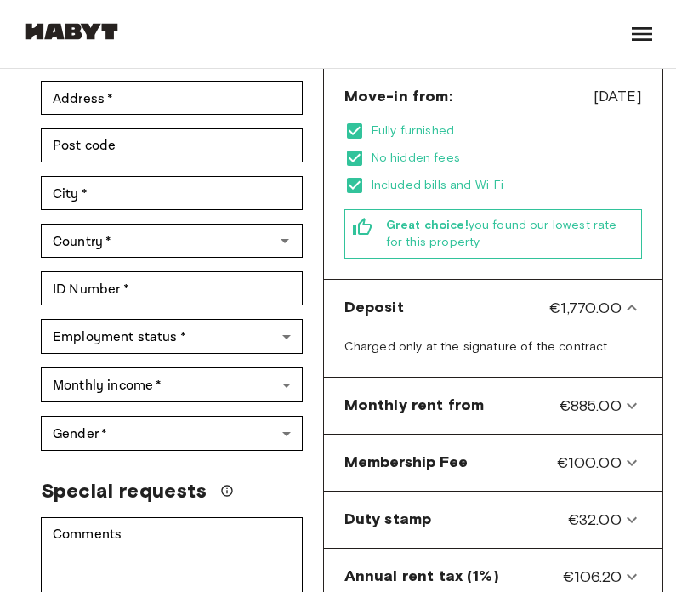
click at [622, 298] on icon at bounding box center [632, 308] width 20 height 20
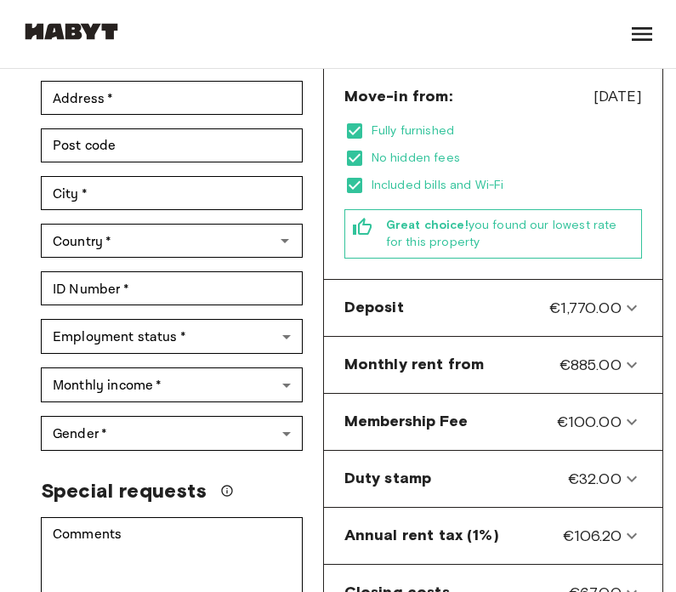
click at [622, 298] on icon at bounding box center [632, 308] width 20 height 20
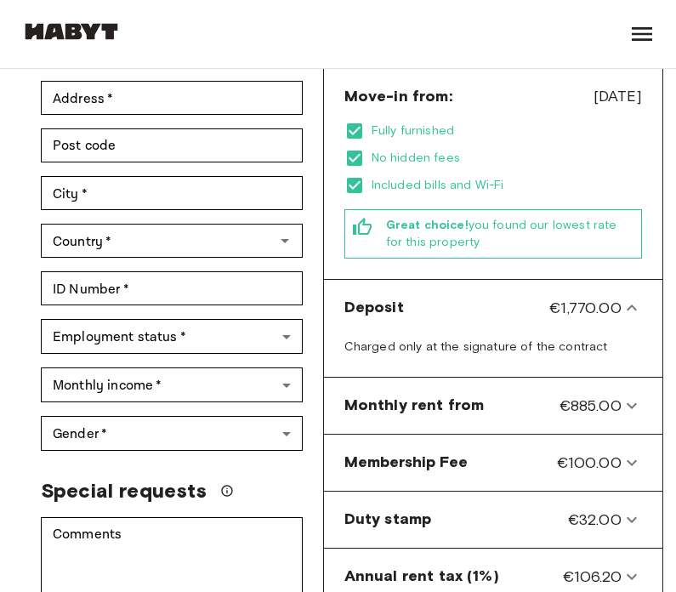
click at [623, 298] on icon at bounding box center [632, 308] width 20 height 20
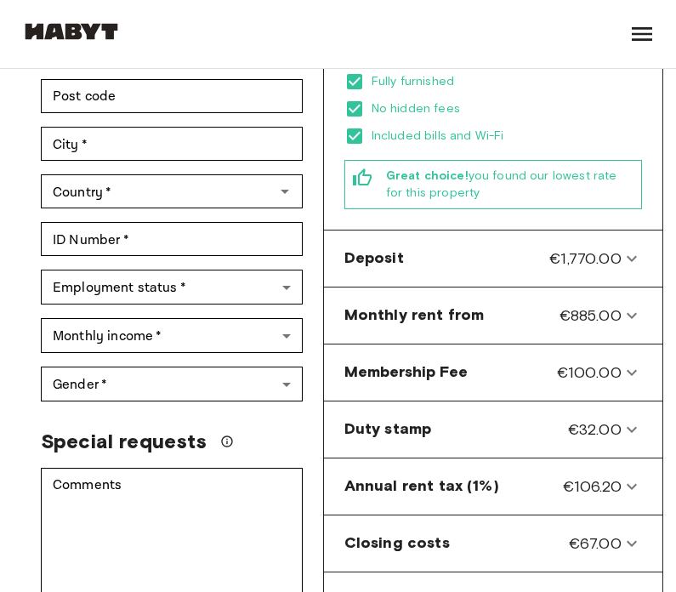
click at [628, 306] on icon at bounding box center [632, 316] width 20 height 20
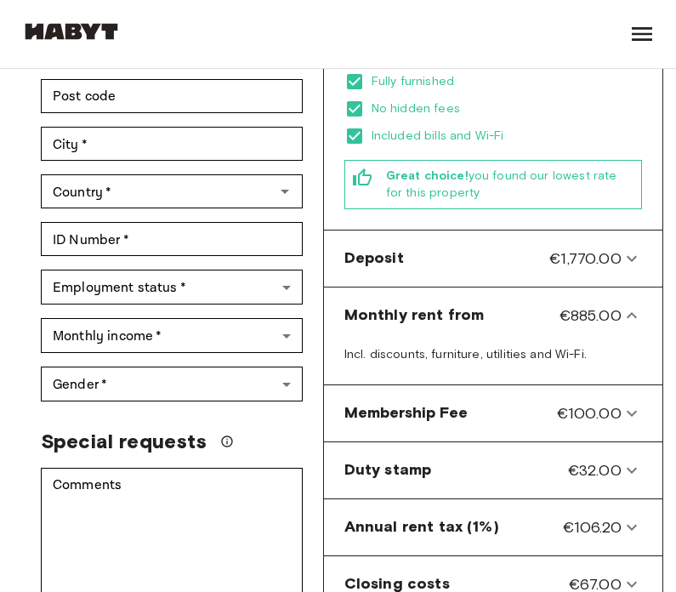
click at [622, 305] on icon at bounding box center [632, 315] width 20 height 20
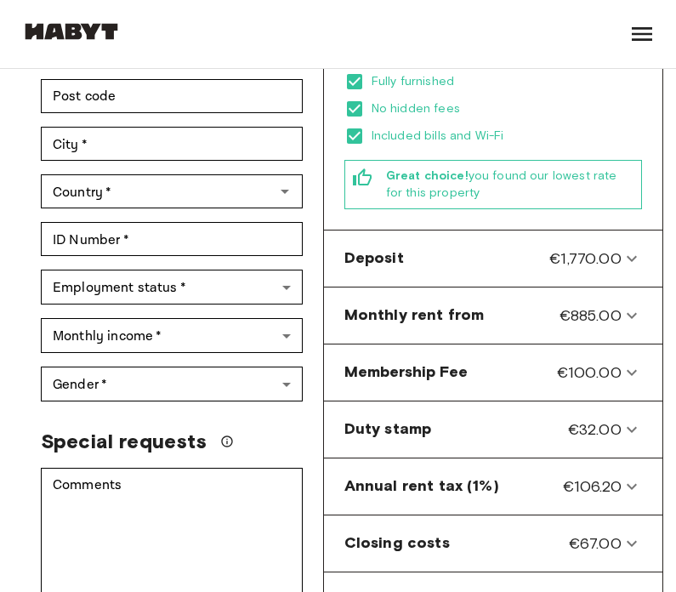
click at [624, 294] on from-panel "Monthly rent from €885.00" at bounding box center [493, 315] width 325 height 43
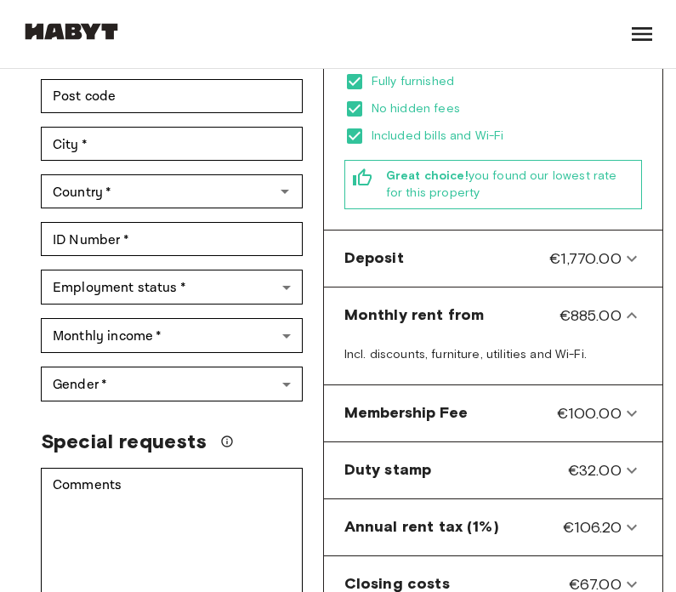
click at [622, 305] on icon at bounding box center [632, 315] width 20 height 20
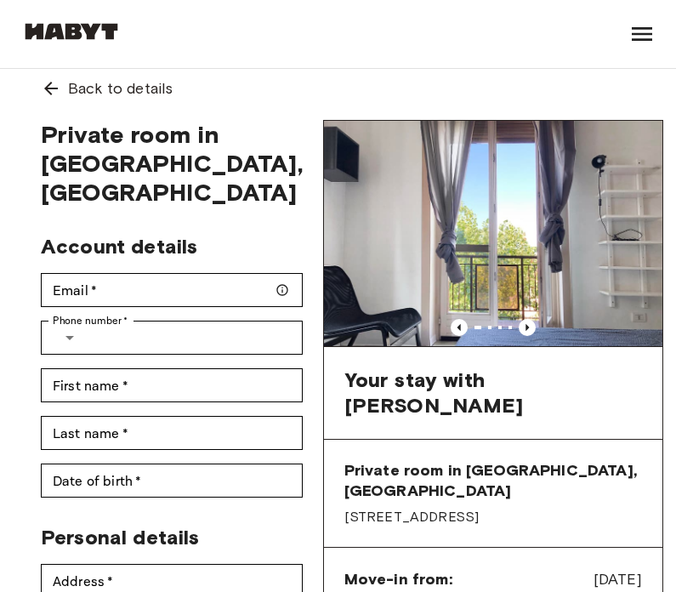
scroll to position [10, 0]
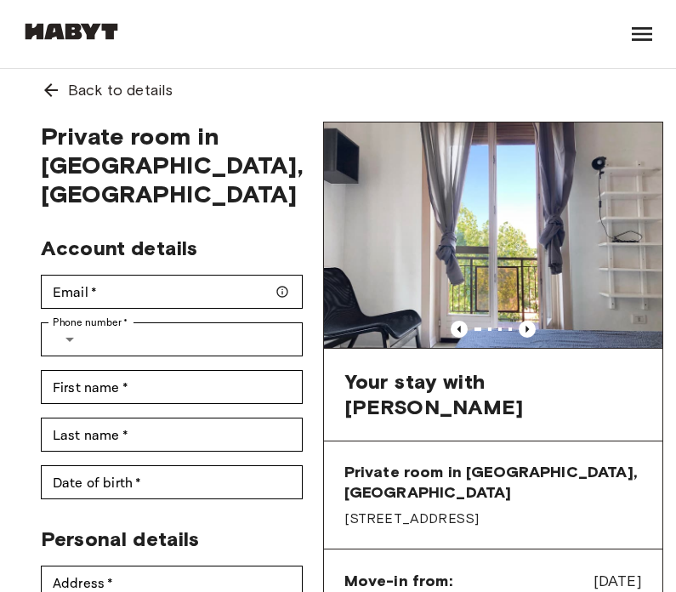
click at [47, 94] on icon at bounding box center [51, 90] width 20 height 20
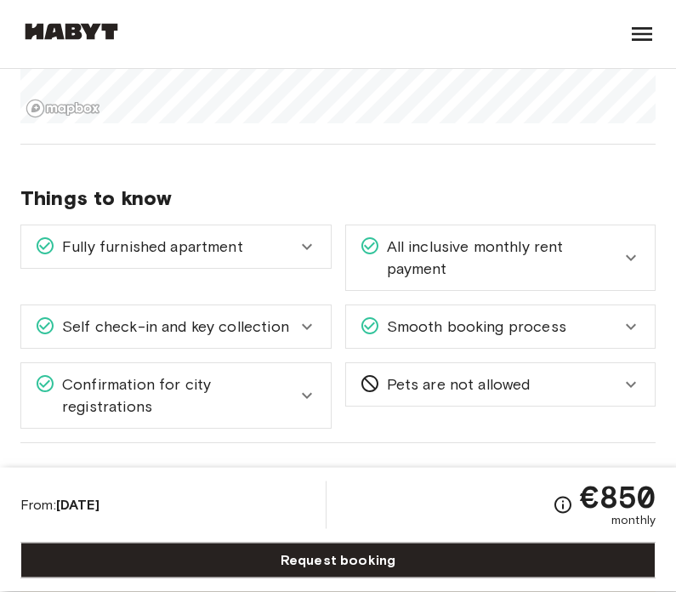
scroll to position [1991, 0]
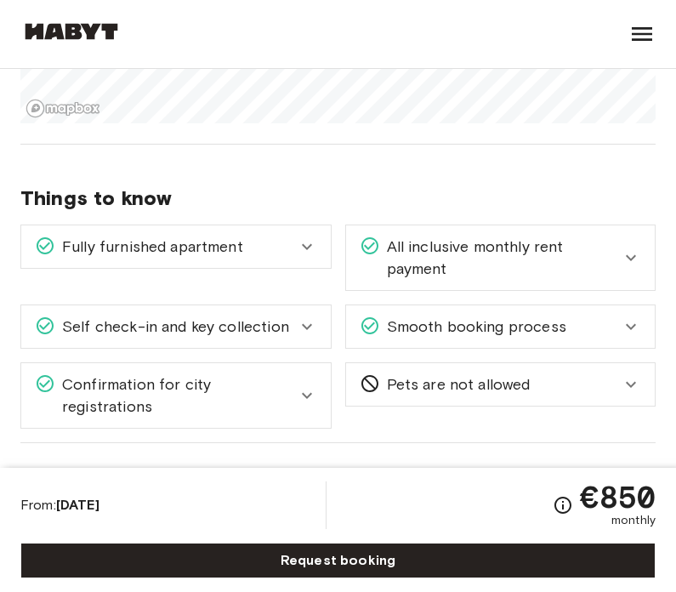
click at [553, 515] on icon "Check cost overview for full price breakdown. Please note that discounts apply …" at bounding box center [563, 505] width 20 height 20
click at [574, 578] on link "Request booking" at bounding box center [337, 561] width 635 height 36
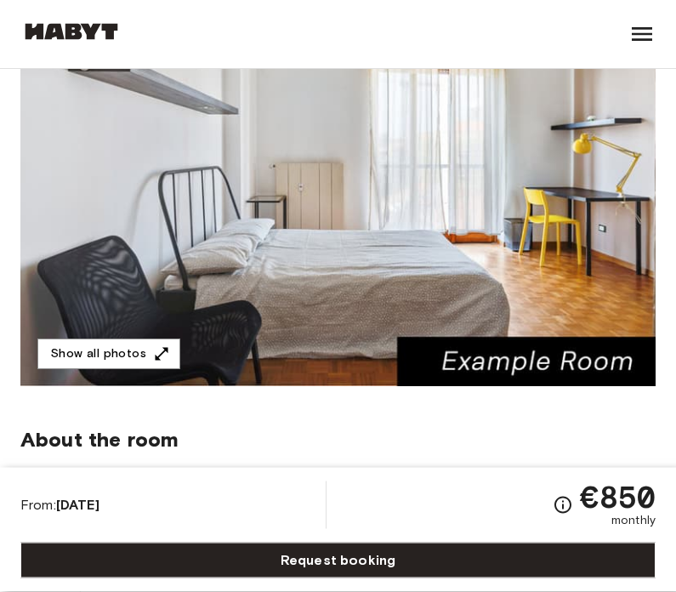
scroll to position [255, 0]
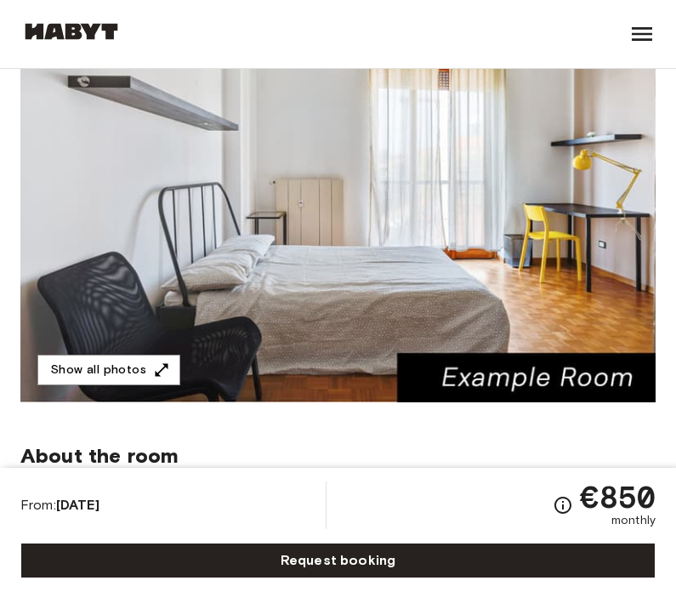
click at [141, 363] on button "Show all photos" at bounding box center [108, 370] width 143 height 31
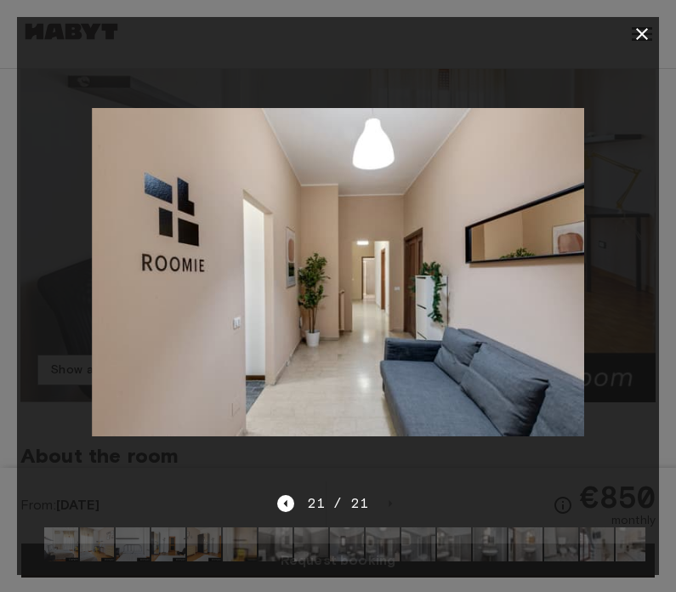
click at [642, 25] on icon "button" at bounding box center [642, 34] width 20 height 20
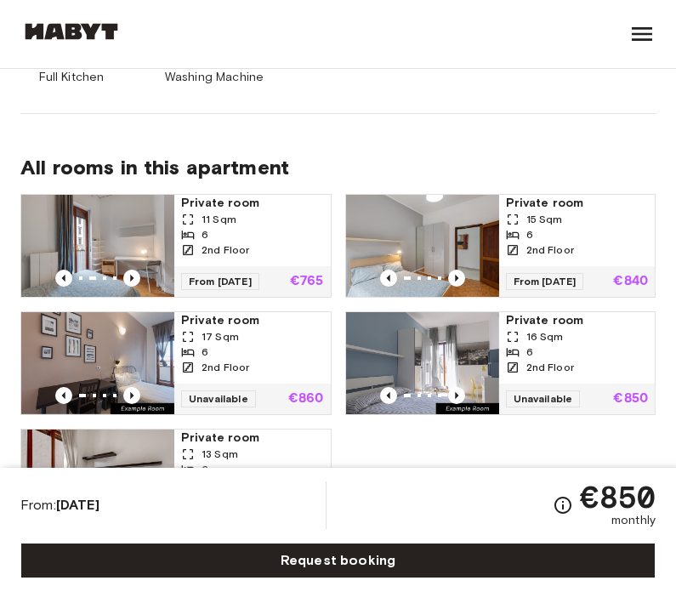
scroll to position [1204, 0]
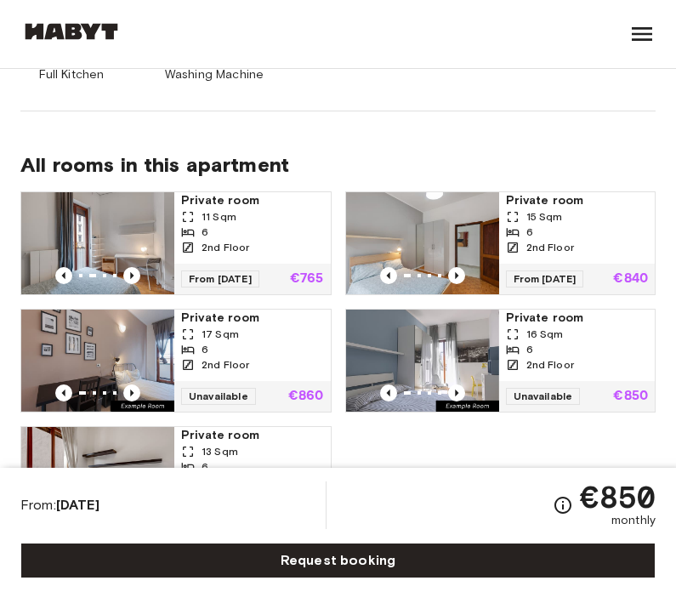
click at [120, 252] on img at bounding box center [97, 243] width 153 height 102
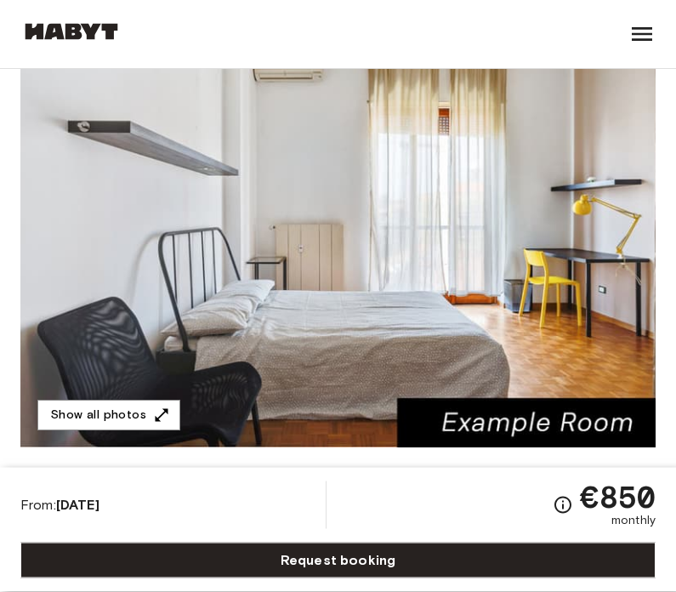
scroll to position [0, 0]
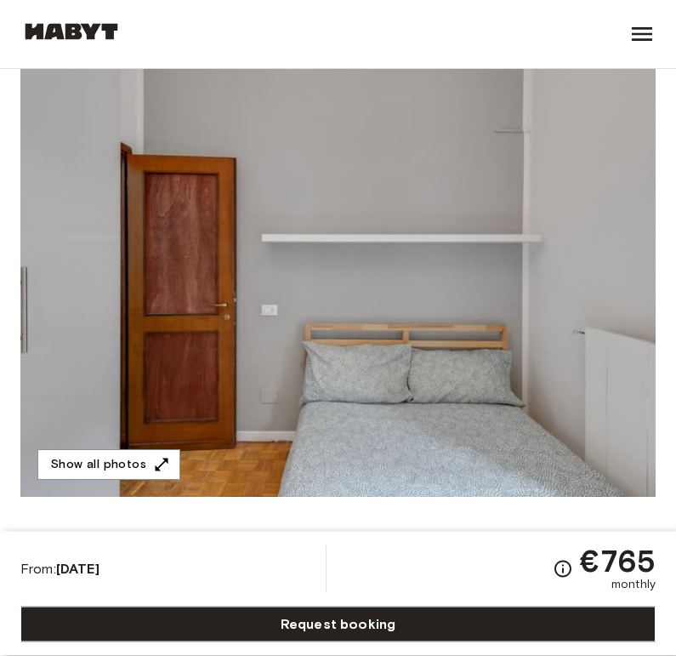
click at [155, 457] on icon "button" at bounding box center [161, 465] width 17 height 17
